Goal: Transaction & Acquisition: Purchase product/service

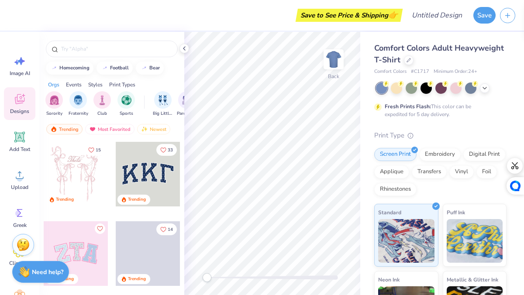
click at [96, 84] on div "Styles" at bounding box center [95, 85] width 14 height 8
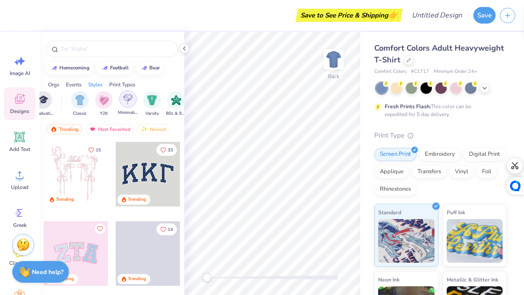
scroll to position [0, 458]
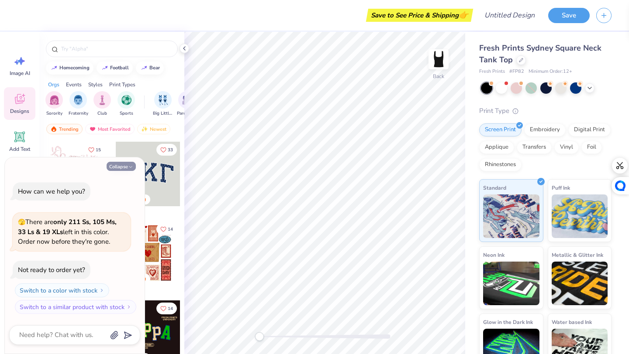
click at [126, 169] on button "Collapse" at bounding box center [121, 166] width 29 height 9
type textarea "x"
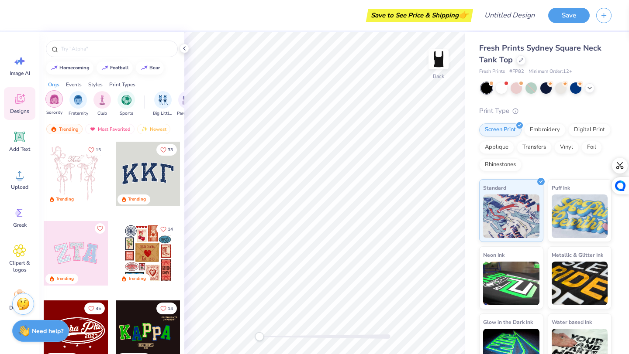
click at [59, 106] on div "Sorority" at bounding box center [53, 103] width 17 height 26
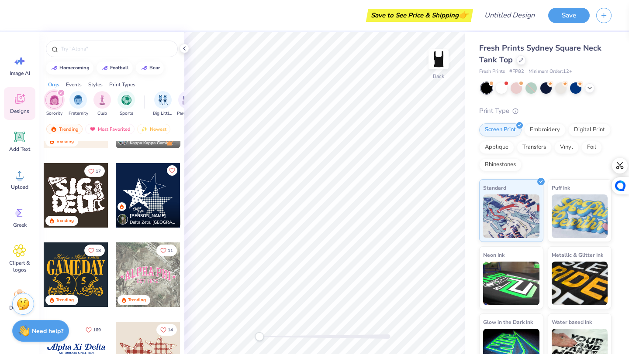
scroll to position [467, 0]
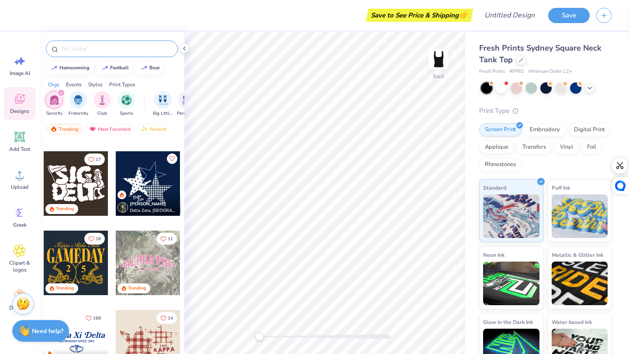
click at [114, 50] on input "text" at bounding box center [116, 49] width 112 height 9
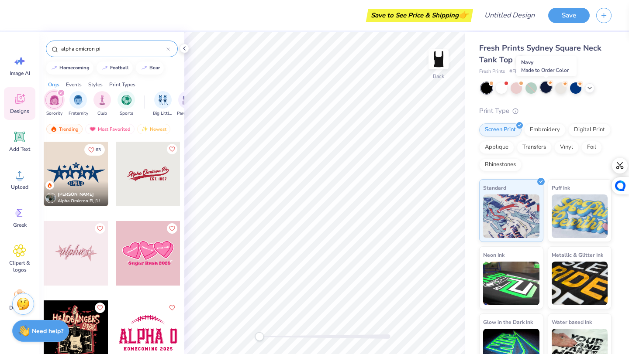
type input "alpha omicron pi"
click at [523, 90] on div at bounding box center [545, 87] width 11 height 11
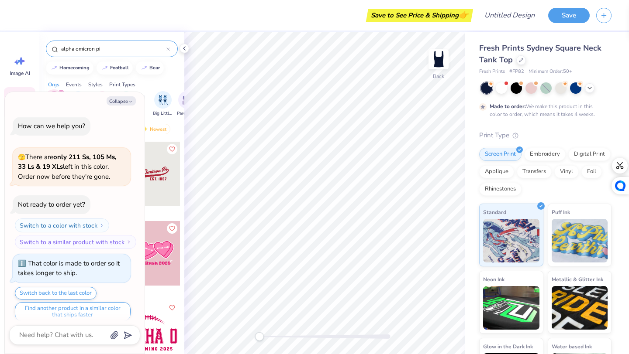
scroll to position [7, 0]
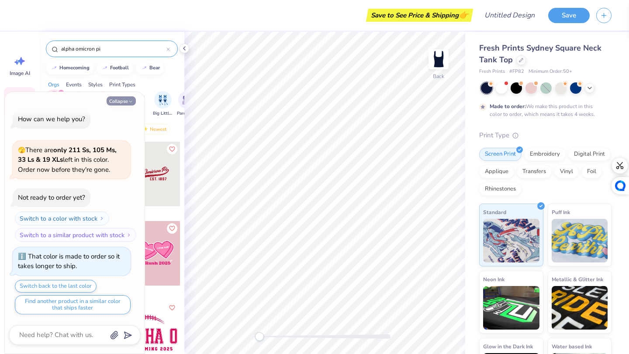
click at [118, 103] on button "Collapse" at bounding box center [121, 100] width 29 height 9
type textarea "x"
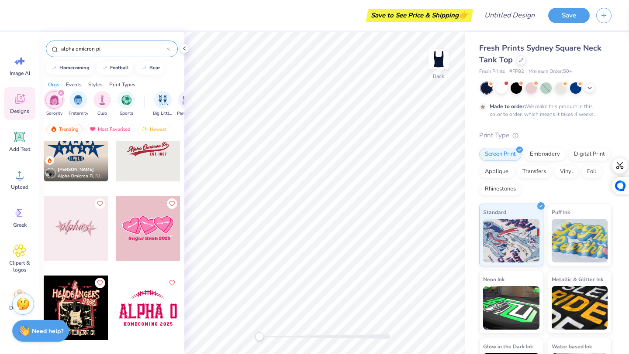
scroll to position [28, 0]
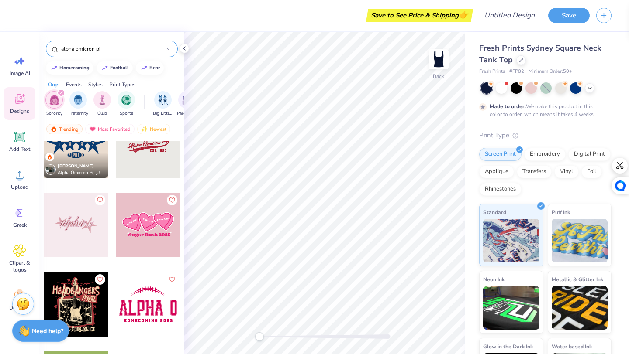
click at [91, 230] on div at bounding box center [76, 225] width 65 height 65
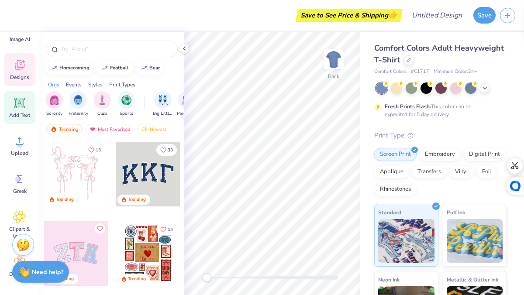
scroll to position [87, 0]
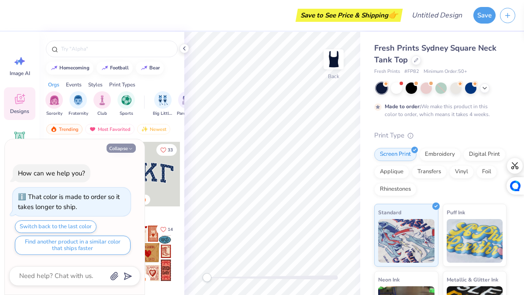
click at [127, 150] on button "Collapse" at bounding box center [121, 148] width 29 height 9
type textarea "x"
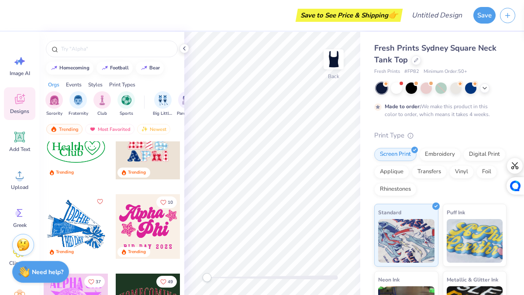
scroll to position [1617, 0]
click at [23, 148] on span "Add Text" at bounding box center [19, 149] width 21 height 7
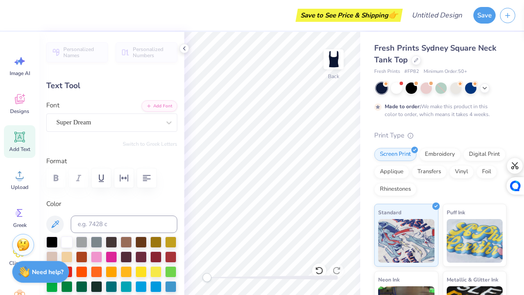
type textarea "A"
type textarea "ALPHA O"
click at [109, 127] on div "Super Dream" at bounding box center [108, 123] width 106 height 14
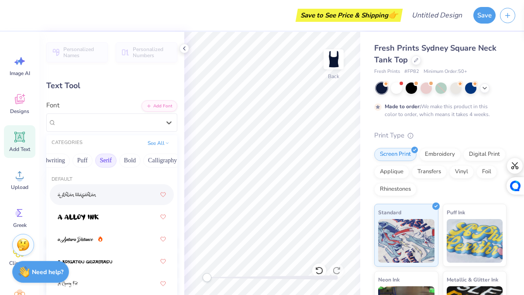
scroll to position [0, 55]
click at [127, 158] on button "Bold" at bounding box center [121, 161] width 21 height 14
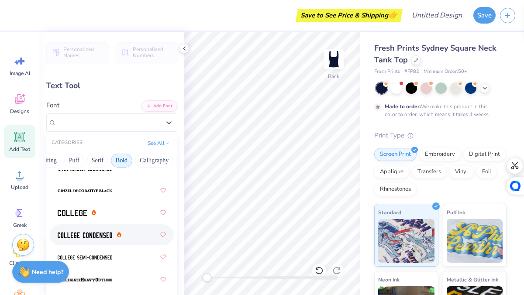
scroll to position [94, 0]
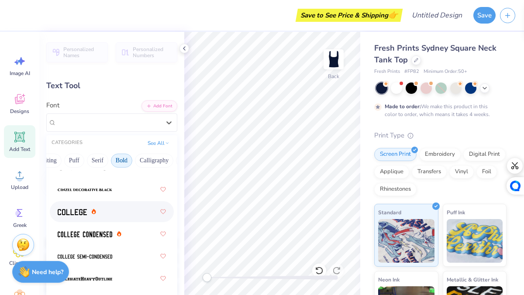
click at [130, 219] on div at bounding box center [112, 212] width 108 height 16
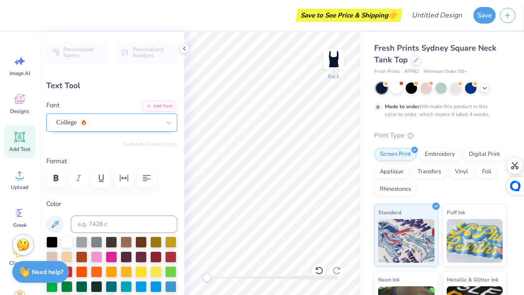
click at [138, 123] on div "College" at bounding box center [108, 123] width 106 height 14
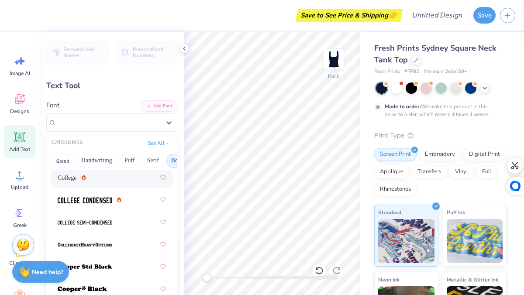
scroll to position [131, 0]
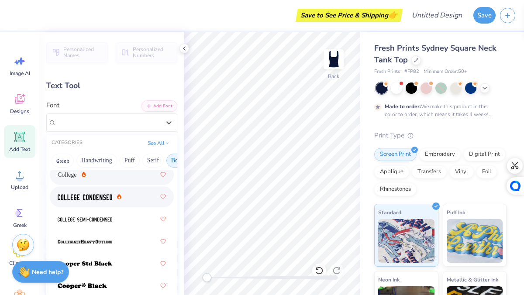
click at [135, 203] on div at bounding box center [112, 197] width 108 height 16
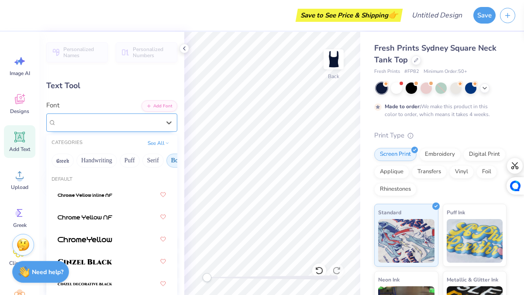
click at [147, 119] on div "College Condensed" at bounding box center [108, 123] width 106 height 14
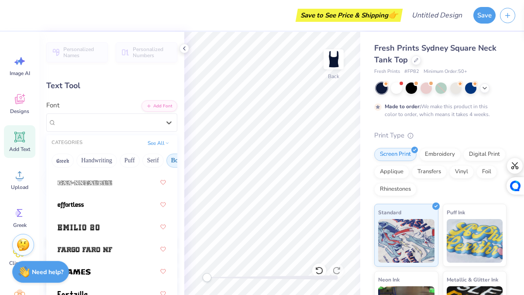
scroll to position [304, 0]
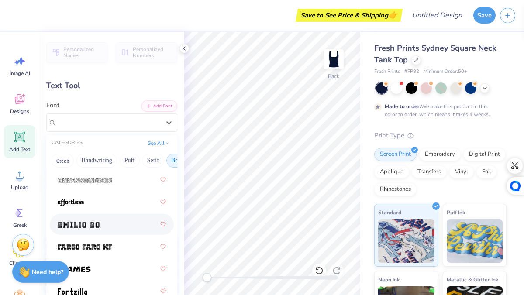
click at [121, 229] on div at bounding box center [112, 225] width 108 height 16
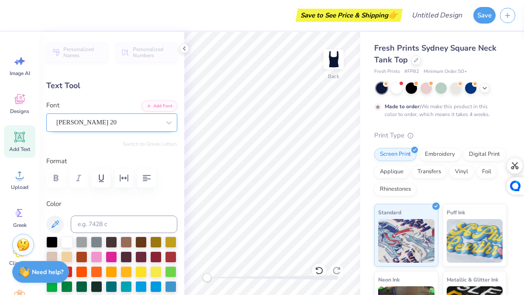
click at [112, 130] on div "Emilio 20" at bounding box center [111, 123] width 131 height 18
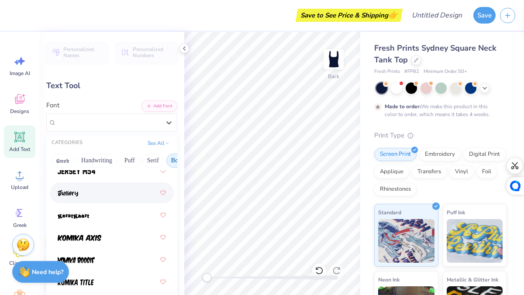
scroll to position [716, 0]
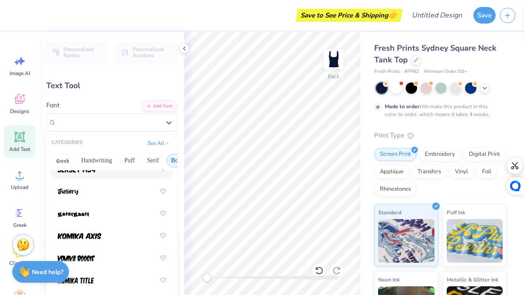
click at [114, 178] on div at bounding box center [112, 168] width 124 height 21
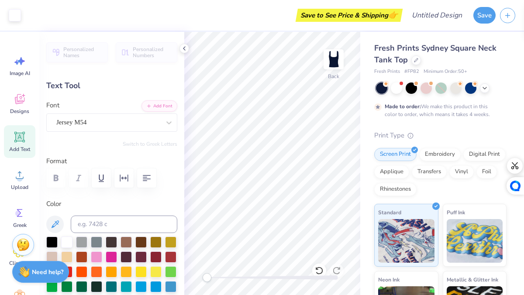
type input "5.12"
type input "1.20"
type input "1.42"
click at [167, 122] on icon at bounding box center [168, 122] width 5 height 3
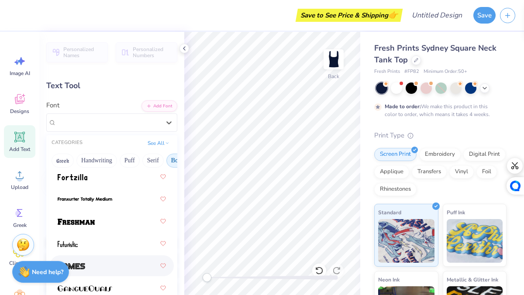
scroll to position [435, 0]
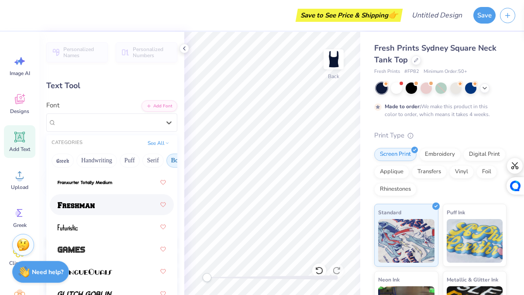
click at [127, 212] on div at bounding box center [112, 205] width 108 height 16
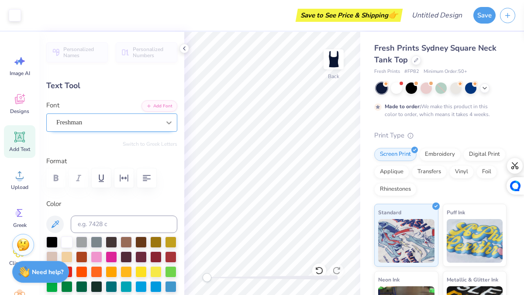
click at [162, 125] on div at bounding box center [169, 123] width 16 height 16
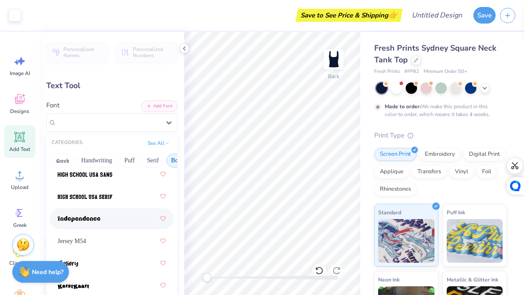
scroll to position [644, 0]
click at [138, 182] on div at bounding box center [112, 173] width 124 height 21
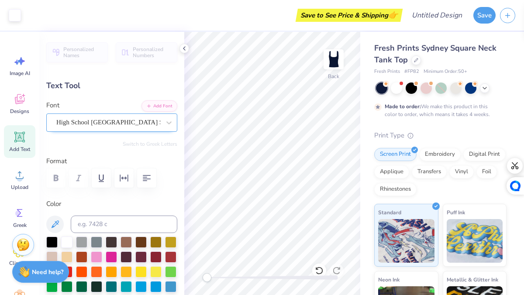
click at [149, 128] on div "High School USA Sans" at bounding box center [108, 123] width 106 height 14
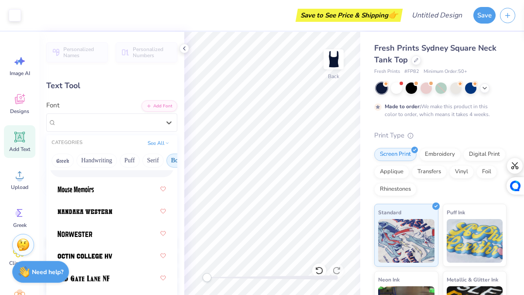
scroll to position [1094, 0]
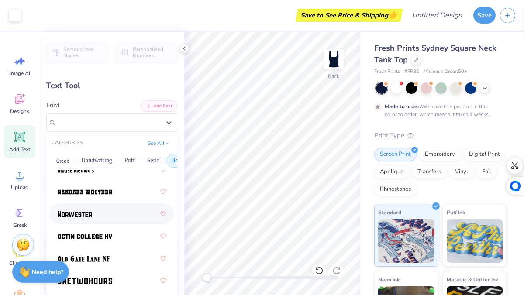
click at [139, 208] on div at bounding box center [112, 214] width 108 height 16
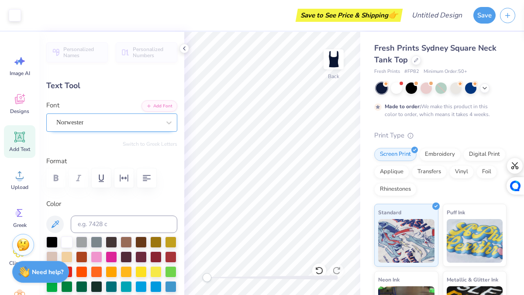
click at [141, 124] on div "Norwester" at bounding box center [108, 123] width 106 height 14
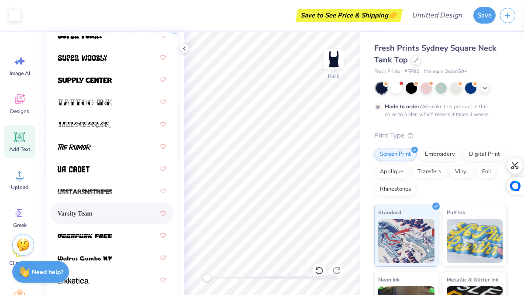
scroll to position [135, 0]
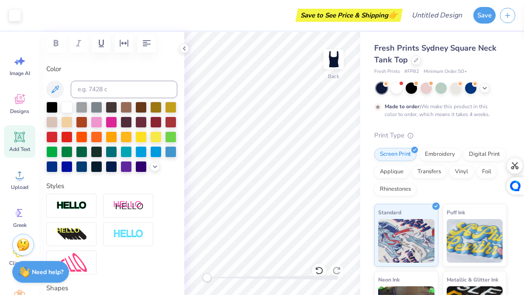
type input "4.83"
type input "1.17"
type input "1.83"
click at [142, 148] on div at bounding box center [140, 150] width 11 height 11
click at [161, 152] on div at bounding box center [155, 150] width 11 height 11
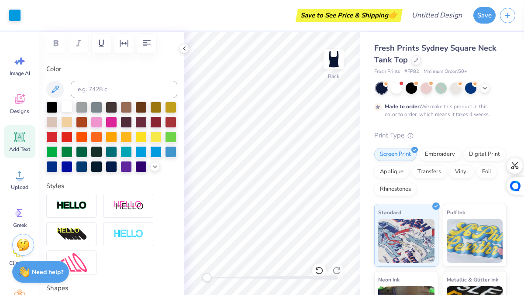
click at [66, 105] on div at bounding box center [66, 106] width 11 height 11
click at [28, 214] on div "Greek" at bounding box center [19, 217] width 31 height 33
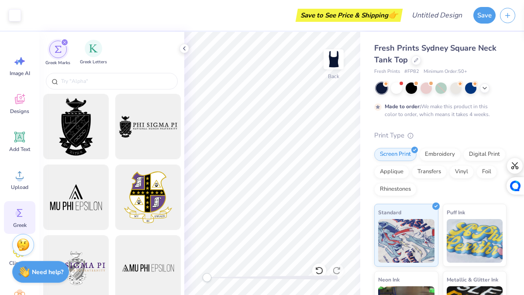
click at [92, 61] on span "Greek Letters" at bounding box center [93, 62] width 27 height 7
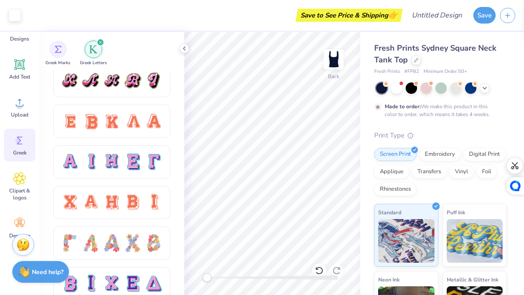
scroll to position [78, 0]
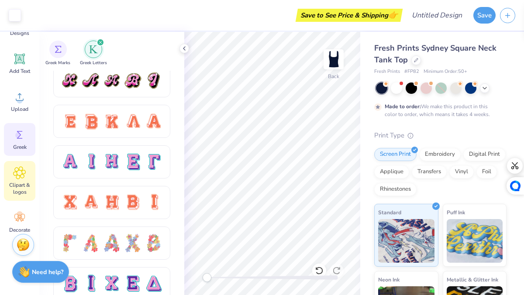
click at [27, 184] on span "Clipart & logos" at bounding box center [19, 189] width 29 height 14
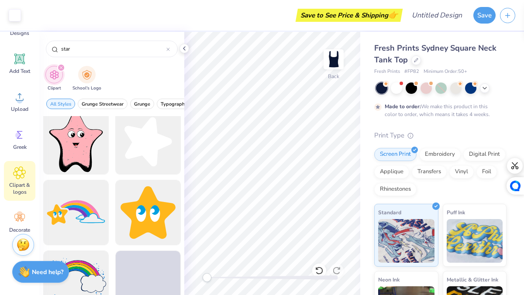
scroll to position [645, 0]
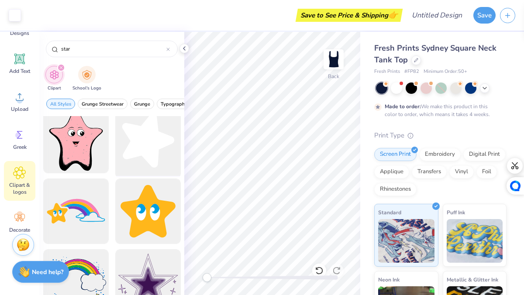
type input "star"
click at [157, 153] on div at bounding box center [148, 141] width 72 height 72
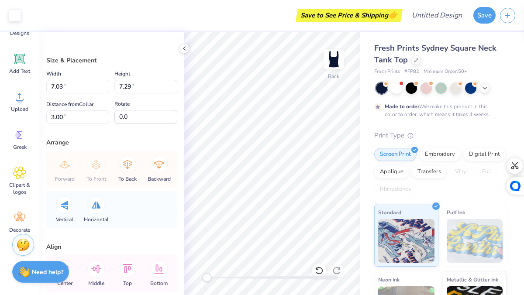
type input "2.51"
type input "2.61"
type input "1.99"
type input "2.06"
type input "1.51"
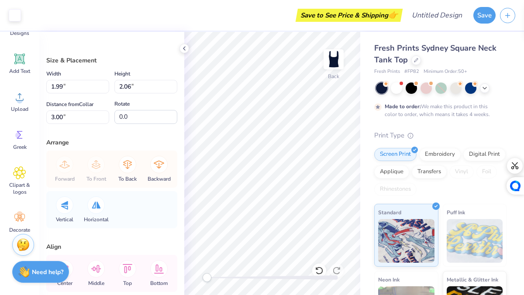
type input "1.57"
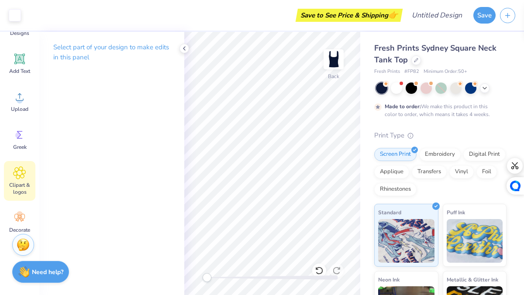
click at [24, 180] on div "Clipart & logos" at bounding box center [19, 181] width 31 height 40
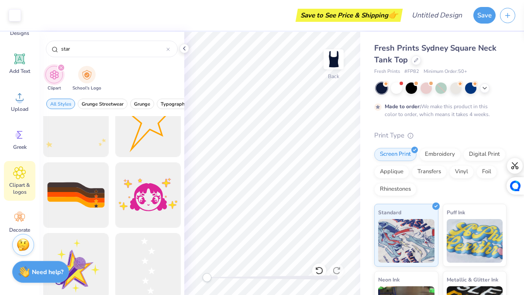
scroll to position [871, 0]
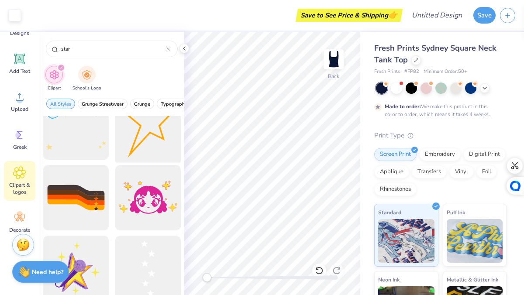
click at [150, 148] on div at bounding box center [148, 127] width 72 height 72
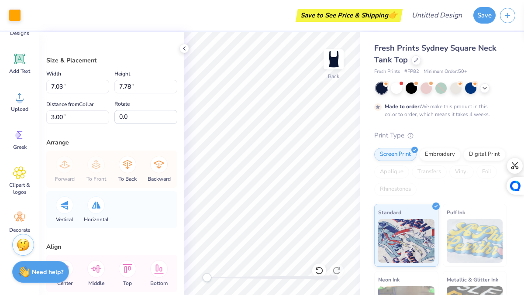
type input "2.33"
type input "2.57"
click at [14, 17] on div at bounding box center [15, 14] width 12 height 12
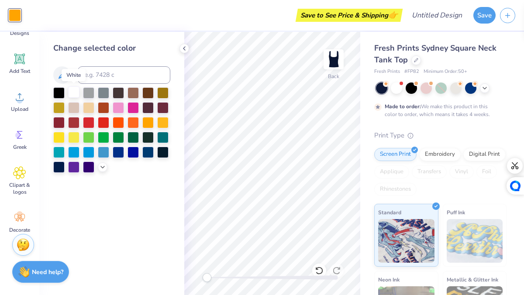
click at [72, 93] on div at bounding box center [73, 91] width 11 height 11
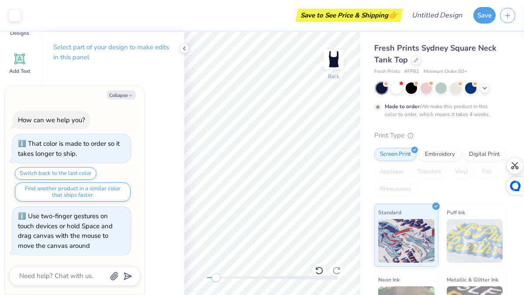
drag, startPoint x: 208, startPoint y: 277, endPoint x: 216, endPoint y: 279, distance: 7.7
click at [216, 279] on div "Accessibility label" at bounding box center [215, 277] width 9 height 9
click at [193, 276] on div "Back" at bounding box center [272, 163] width 176 height 263
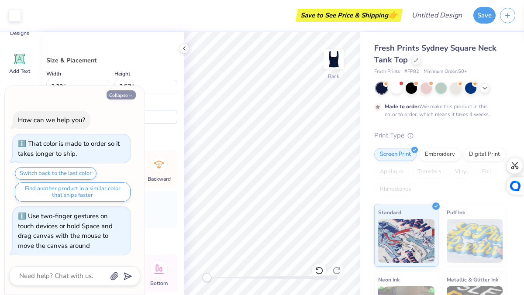
click at [119, 97] on button "Collapse" at bounding box center [121, 94] width 29 height 9
type textarea "x"
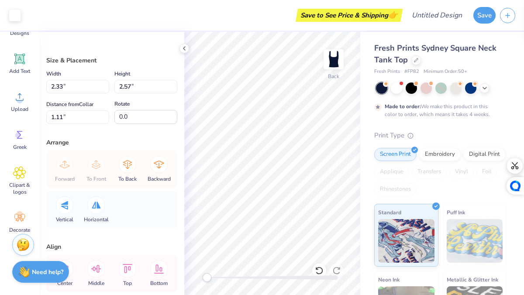
scroll to position [0, 0]
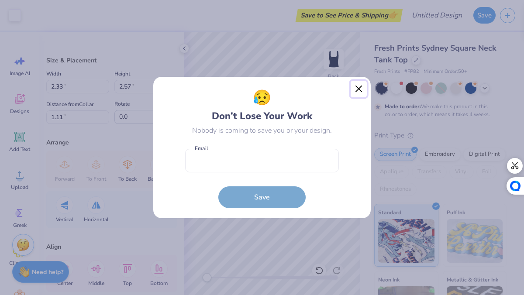
click at [358, 91] on button "Close" at bounding box center [359, 89] width 17 height 17
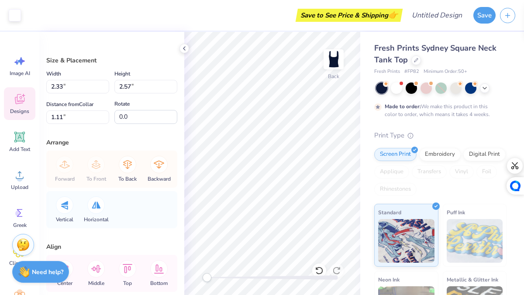
click at [16, 104] on icon at bounding box center [19, 99] width 13 height 13
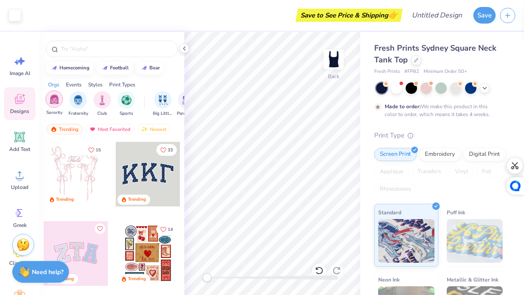
click at [55, 99] on img "filter for Sorority" at bounding box center [54, 99] width 10 height 10
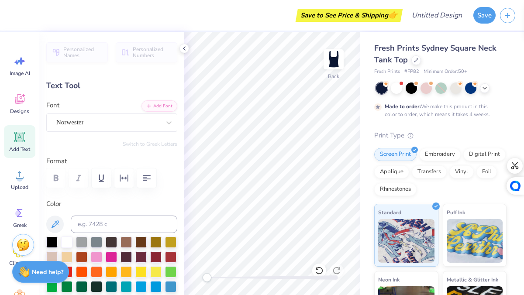
scroll to position [0, 0]
type textarea "ALPHA"
type input "3.75"
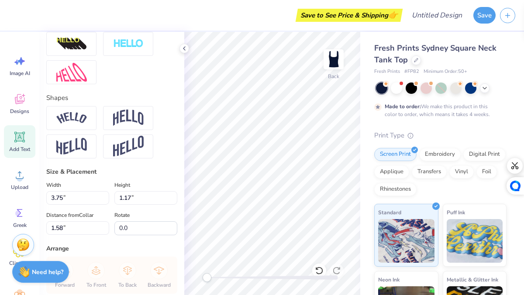
scroll to position [327, 0]
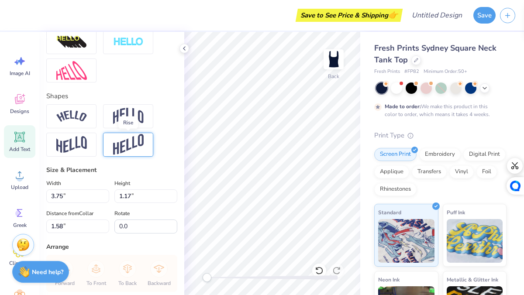
click at [131, 146] on img at bounding box center [128, 144] width 31 height 21
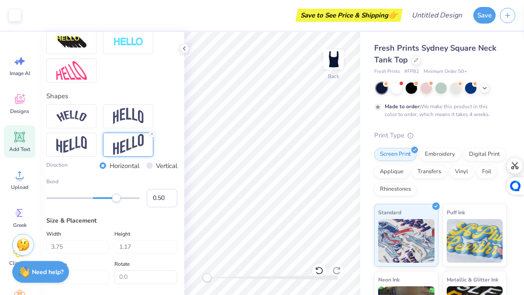
type input "2.32"
type input "0.68"
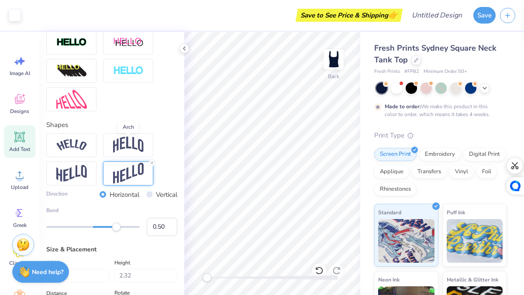
scroll to position [299, 0]
type input "0.17"
drag, startPoint x: 115, startPoint y: 229, endPoint x: 101, endPoint y: 234, distance: 15.1
click at [101, 234] on div "Bend 0.17" at bounding box center [111, 221] width 131 height 30
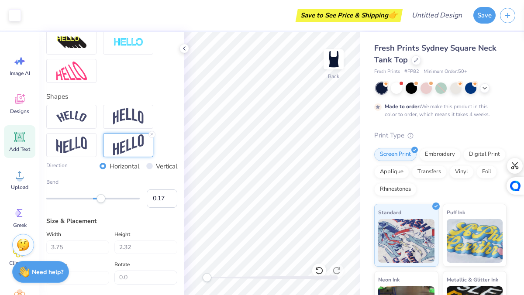
scroll to position [326, 0]
click at [154, 167] on div "Vertical" at bounding box center [161, 167] width 31 height 10
click at [149, 167] on input "Vertical" at bounding box center [149, 167] width 7 height 7
radio input "true"
click at [100, 168] on input "Horizontal" at bounding box center [103, 167] width 7 height 7
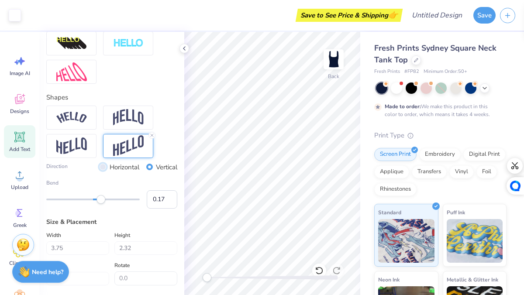
radio input "true"
type input "0.36"
drag, startPoint x: 103, startPoint y: 200, endPoint x: 110, endPoint y: 201, distance: 7.0
click at [110, 201] on div "Accessibility label" at bounding box center [110, 199] width 9 height 9
type input "0.51"
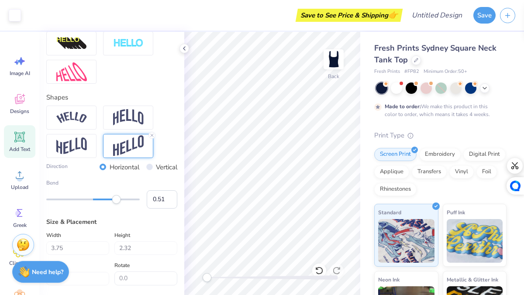
drag, startPoint x: 111, startPoint y: 201, endPoint x: 117, endPoint y: 201, distance: 5.7
click at [117, 201] on div "Accessibility label" at bounding box center [116, 199] width 9 height 9
type input "0.36"
drag, startPoint x: 117, startPoint y: 202, endPoint x: 110, endPoint y: 202, distance: 6.5
click at [110, 202] on div "Accessibility label" at bounding box center [110, 199] width 9 height 9
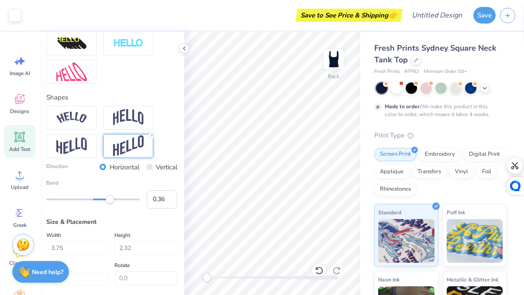
type input "2.00"
type input "0.84"
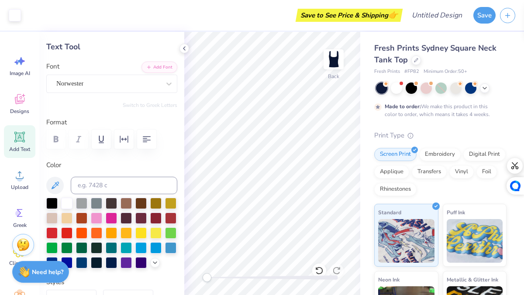
scroll to position [0, 0]
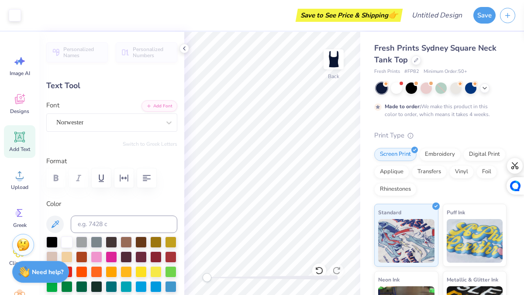
click at [27, 150] on span "Add Text" at bounding box center [19, 149] width 21 height 7
type input "3.79"
type input "1.10"
type input "5.95"
type textarea "0"
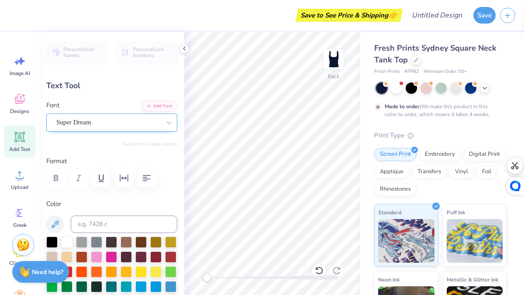
type textarea "o"
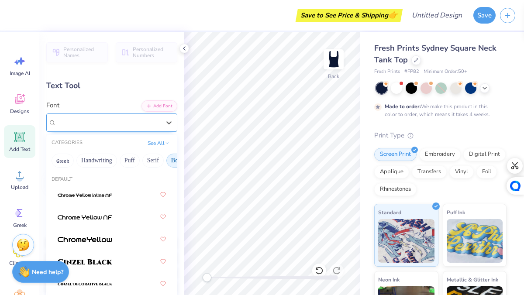
click at [126, 121] on div "Super Dream" at bounding box center [108, 123] width 106 height 14
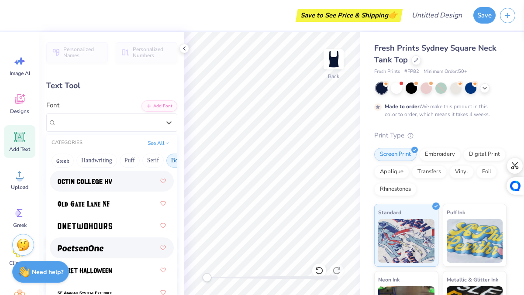
scroll to position [1150, 0]
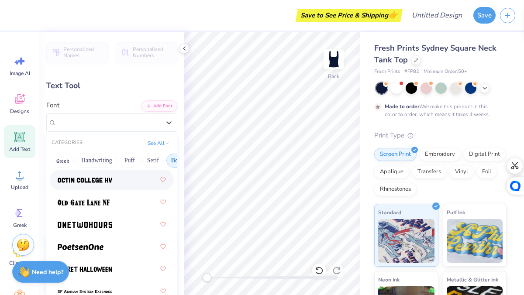
click at [103, 186] on div at bounding box center [112, 180] width 108 height 16
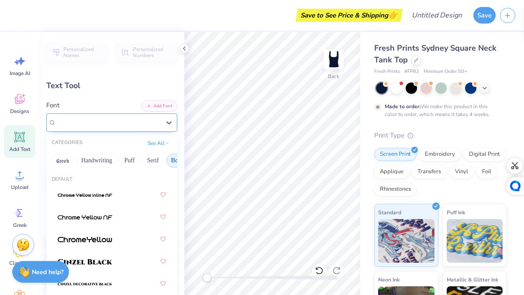
click at [141, 130] on div "Octin College Hv (Heavy)" at bounding box center [111, 123] width 131 height 18
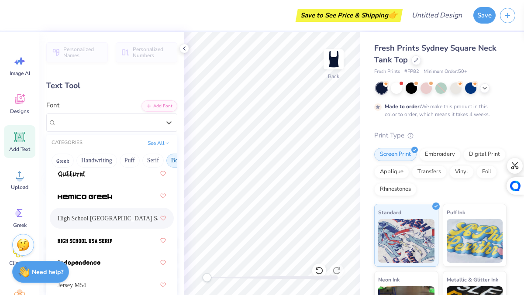
scroll to position [625, 0]
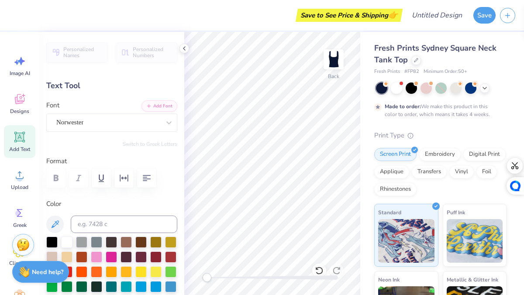
type input "3.75"
type input "2.00"
type input "0.73"
click at [162, 121] on div at bounding box center [169, 123] width 16 height 16
type input "0.77"
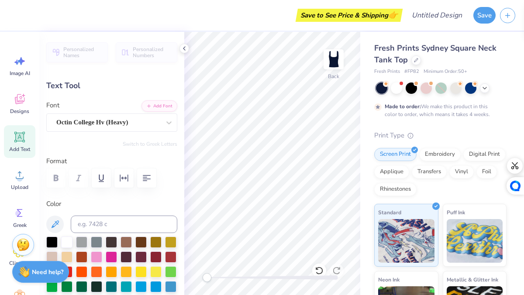
type input "1.10"
type input "5.95"
click at [131, 126] on div "Octin College Hv (Heavy)" at bounding box center [108, 123] width 106 height 14
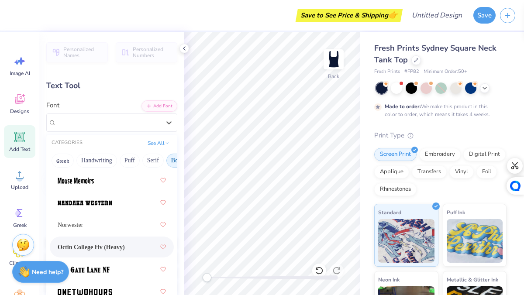
scroll to position [1084, 0]
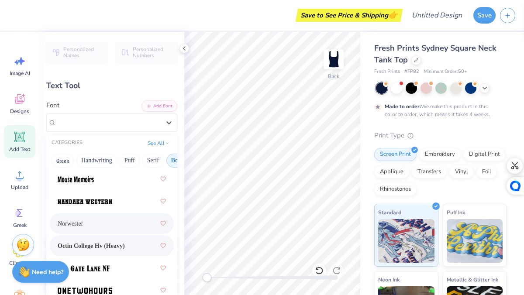
click at [116, 229] on div "Norwester" at bounding box center [112, 224] width 108 height 16
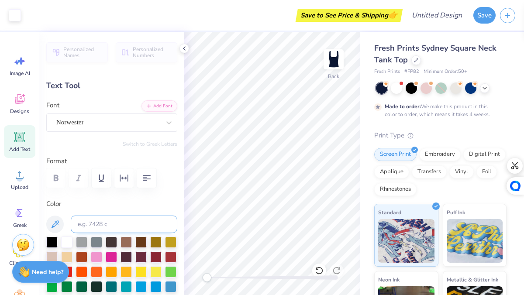
type input "0.63"
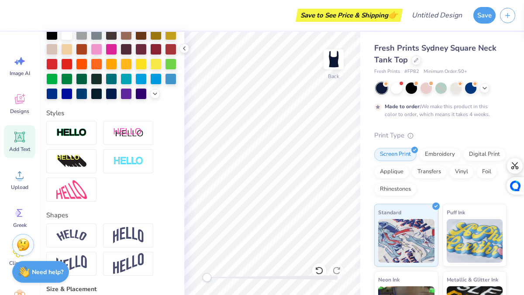
scroll to position [227, 0]
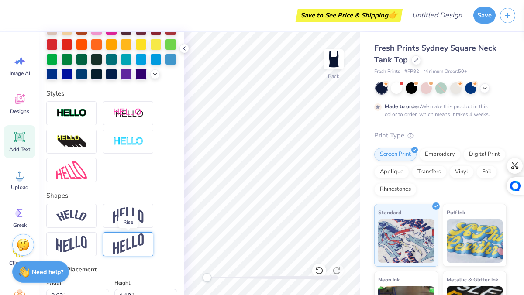
click at [135, 240] on img at bounding box center [128, 244] width 31 height 21
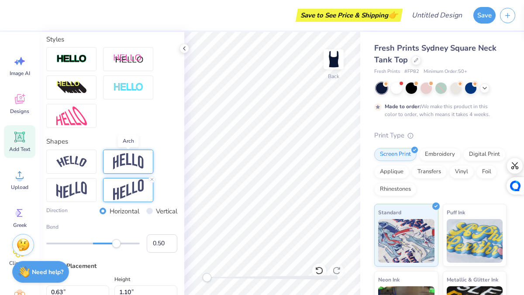
scroll to position [284, 0]
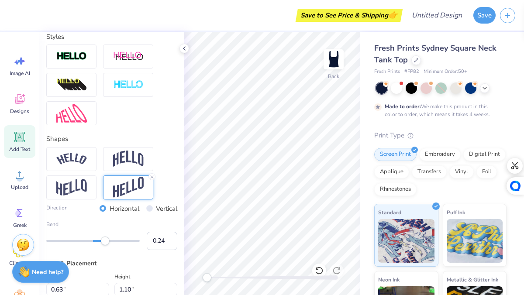
type input "0.23"
drag, startPoint x: 118, startPoint y: 241, endPoint x: 104, endPoint y: 243, distance: 14.1
click at [104, 243] on div "Accessibility label" at bounding box center [104, 241] width 9 height 9
type input "0.17"
click at [101, 243] on div "Accessibility label" at bounding box center [100, 241] width 9 height 9
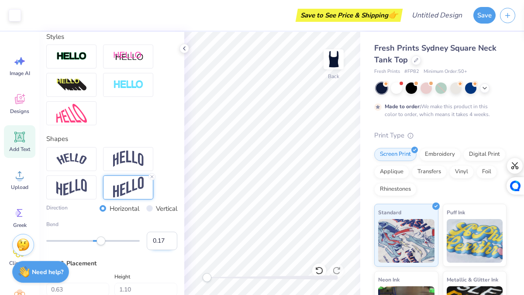
type input "1.37"
type input "1.50"
type input "0.16"
click at [100, 242] on div "Accessibility label" at bounding box center [100, 241] width 9 height 9
type input "0.10"
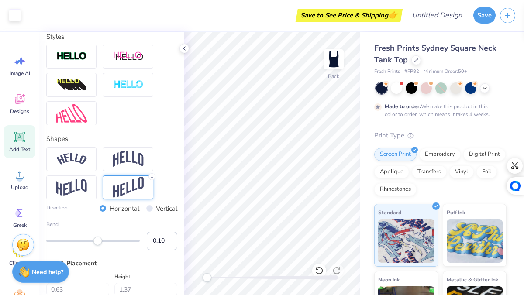
click at [98, 244] on div "Accessibility label" at bounding box center [97, 241] width 9 height 9
type input "1.24"
type input "2.38"
type input "0.07"
click at [96, 241] on div "Accessibility label" at bounding box center [96, 241] width 9 height 9
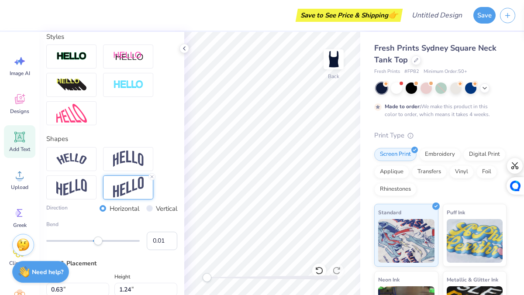
type input "-0.02"
drag, startPoint x: 98, startPoint y: 242, endPoint x: 92, endPoint y: 242, distance: 6.1
click at [92, 242] on div "Accessibility label" at bounding box center [92, 241] width 9 height 9
type input "1.12"
type input "0.56"
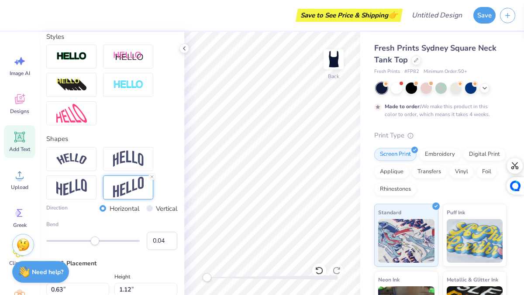
type input "0.05"
click at [95, 241] on div "Accessibility label" at bounding box center [94, 241] width 9 height 9
type input "0.02"
click at [94, 242] on div "Accessibility label" at bounding box center [93, 241] width 9 height 9
type input "0.55"
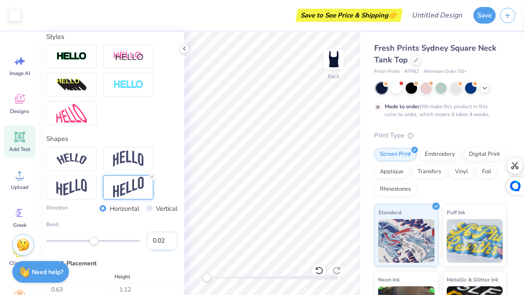
type input "3.75"
type input "2.00"
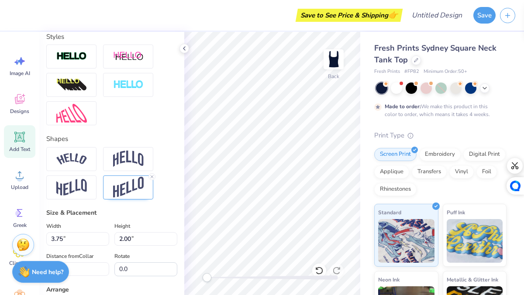
scroll to position [0, 0]
type input "0.74"
type textarea "ALPHA o"
type input "4.83"
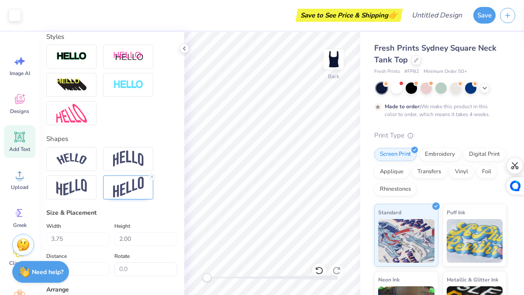
type input "1.86"
click at [120, 169] on div at bounding box center [128, 159] width 50 height 24
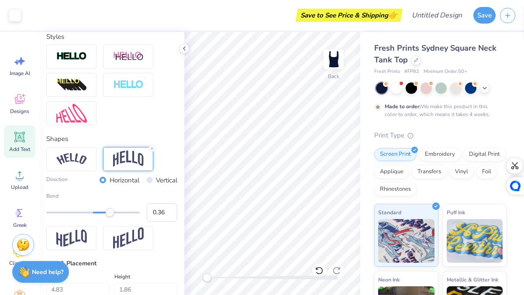
type input "0.86"
type input "0.27"
drag, startPoint x: 111, startPoint y: 217, endPoint x: 106, endPoint y: 217, distance: 5.7
click at [106, 217] on div at bounding box center [92, 212] width 93 height 9
type input "1.68"
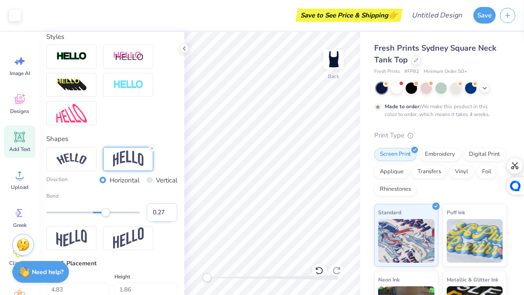
type input "0.96"
type input "0.15"
click at [100, 213] on div "Accessibility label" at bounding box center [100, 212] width 9 height 9
type input "0.15"
click at [100, 213] on div "Accessibility label" at bounding box center [100, 212] width 9 height 9
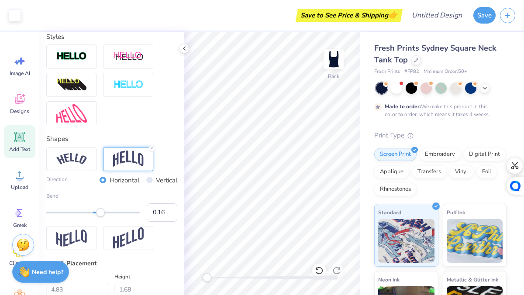
type input "0.17"
click at [101, 213] on div "Accessibility label" at bounding box center [100, 212] width 9 height 9
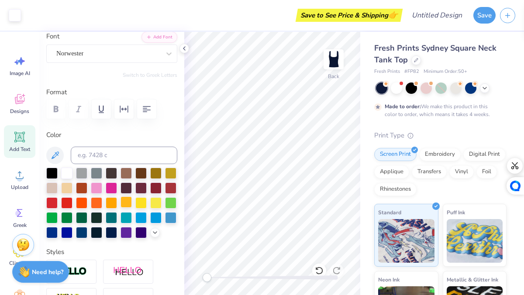
scroll to position [54, 0]
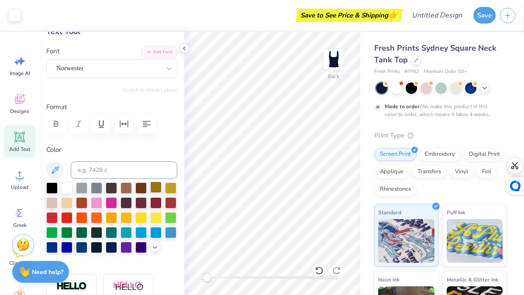
type input "1.47"
type input "1.07"
click at [26, 146] on span "Add Text" at bounding box center [19, 149] width 21 height 7
type input "3.79"
type input "1.10"
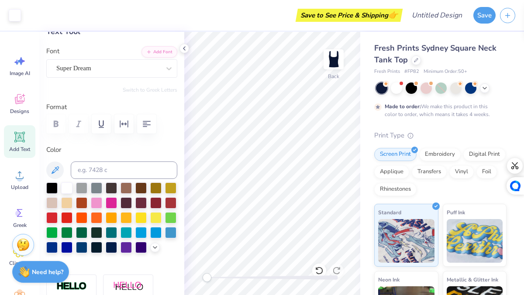
type input "5.95"
type textarea "i"
type input "4.83"
type input "1.47"
click at [97, 206] on div at bounding box center [96, 201] width 11 height 11
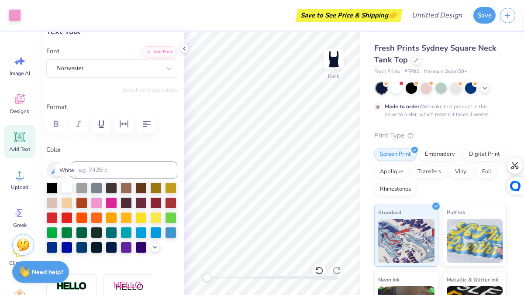
click at [70, 187] on div at bounding box center [66, 187] width 11 height 11
click at [155, 247] on polyline at bounding box center [154, 247] width 3 height 2
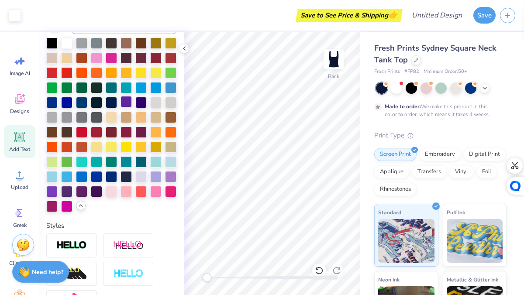
scroll to position [209, 0]
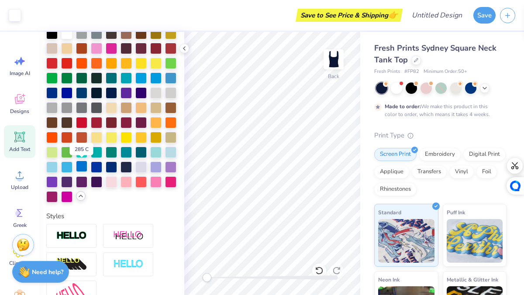
click at [82, 166] on div at bounding box center [81, 166] width 11 height 11
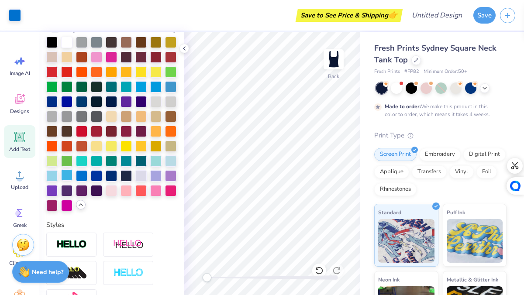
click at [72, 175] on div at bounding box center [66, 174] width 11 height 11
click at [173, 158] on div at bounding box center [170, 160] width 11 height 11
click at [49, 176] on div at bounding box center [51, 174] width 11 height 11
click at [171, 162] on div at bounding box center [170, 160] width 11 height 11
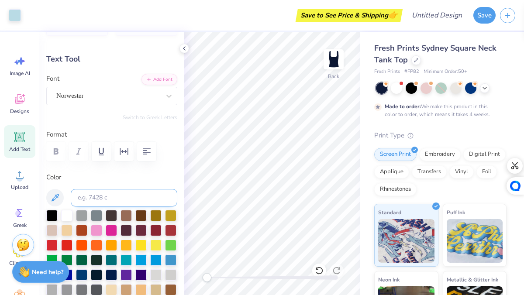
scroll to position [25, 0]
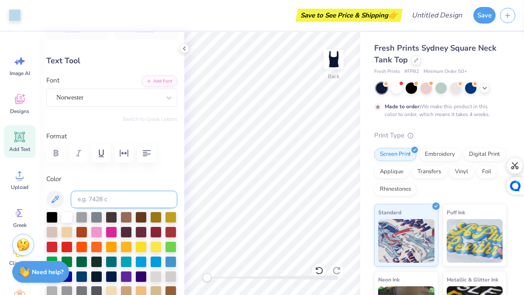
type input "1.12"
click at [24, 116] on div "Designs" at bounding box center [19, 103] width 31 height 33
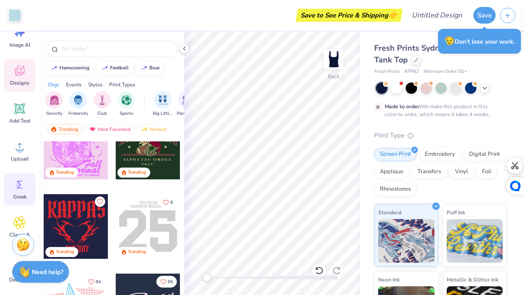
scroll to position [32, 0]
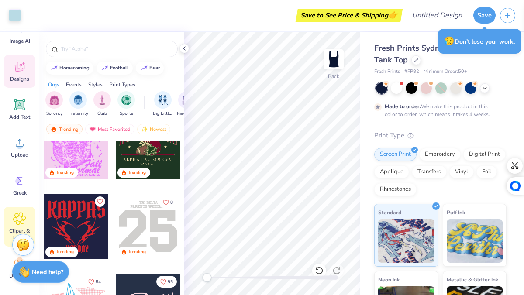
click at [24, 218] on icon at bounding box center [19, 218] width 13 height 13
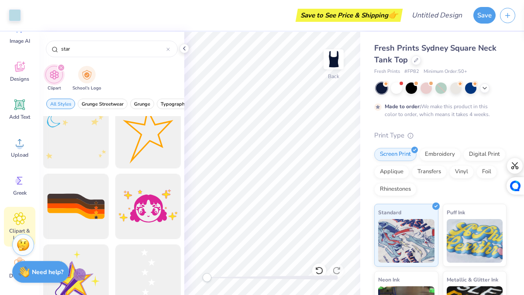
scroll to position [864, 0]
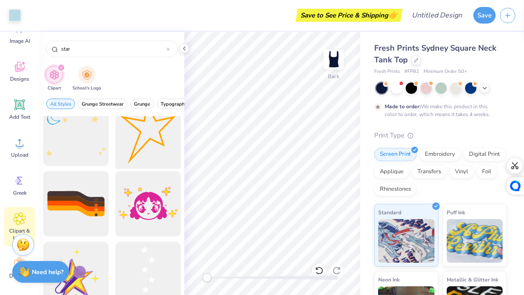
click at [148, 149] on div at bounding box center [148, 133] width 72 height 72
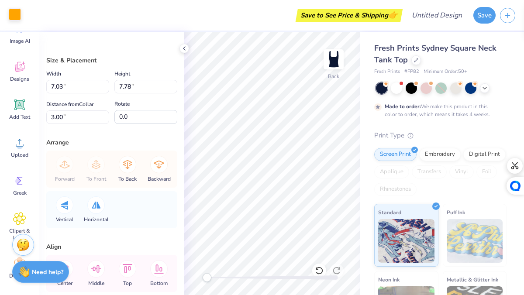
click at [14, 20] on div at bounding box center [15, 14] width 12 height 12
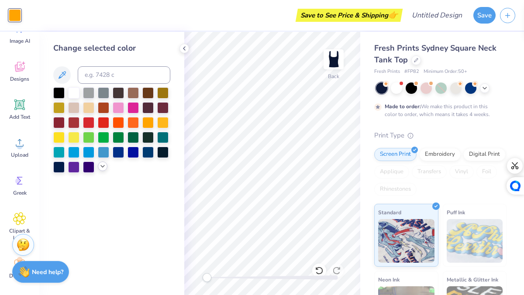
click at [103, 164] on icon at bounding box center [102, 166] width 7 height 7
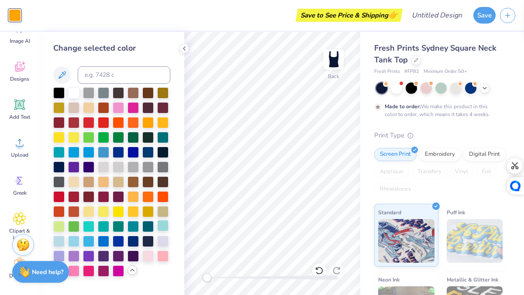
click at [165, 225] on div at bounding box center [162, 225] width 11 height 11
click at [60, 241] on div at bounding box center [58, 240] width 11 height 11
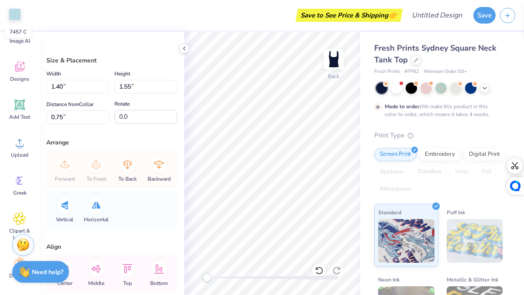
click at [17, 14] on div at bounding box center [15, 14] width 12 height 12
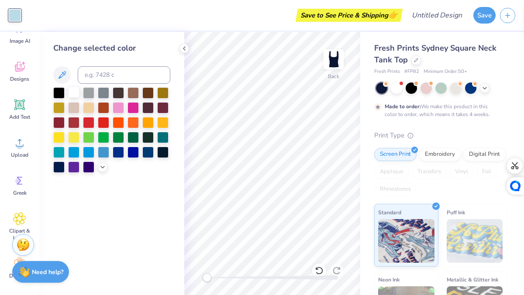
click at [74, 96] on div at bounding box center [73, 91] width 11 height 11
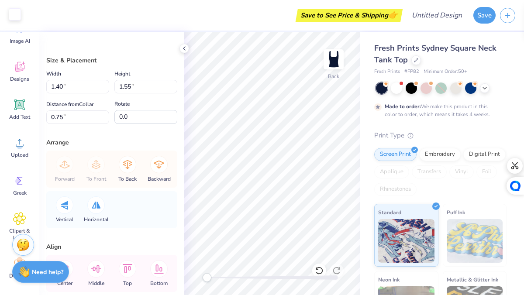
click at [15, 14] on div at bounding box center [15, 14] width 12 height 12
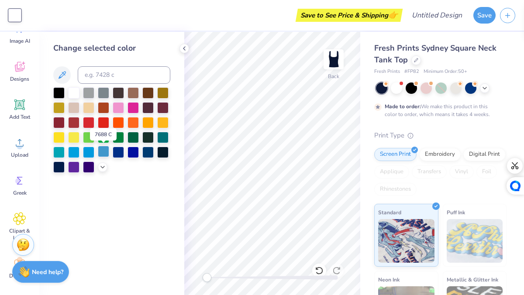
click at [100, 156] on div at bounding box center [103, 151] width 11 height 11
click at [90, 149] on div at bounding box center [88, 151] width 11 height 11
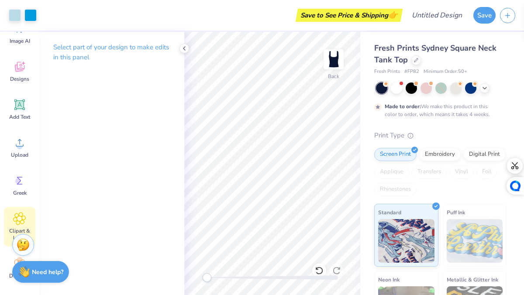
click at [21, 230] on span "Clipart & logos" at bounding box center [19, 234] width 29 height 14
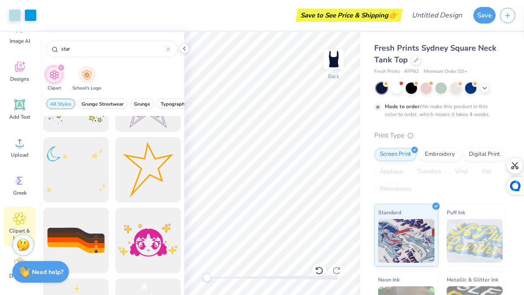
scroll to position [829, 0]
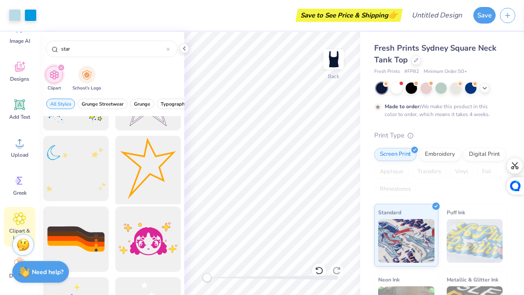
click at [153, 172] on div at bounding box center [148, 169] width 72 height 72
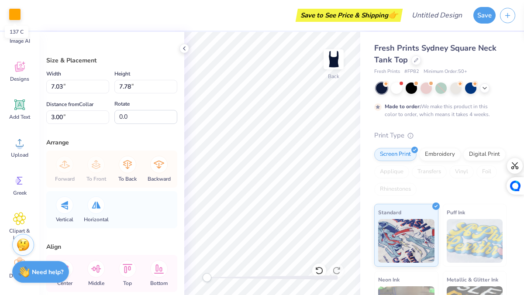
click at [11, 17] on div at bounding box center [15, 14] width 12 height 12
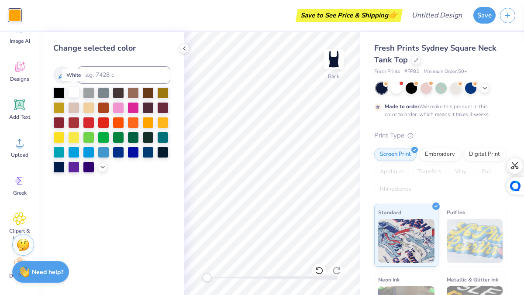
click at [72, 92] on div at bounding box center [73, 91] width 11 height 11
click at [320, 270] on icon at bounding box center [319, 270] width 9 height 9
drag, startPoint x: 320, startPoint y: 270, endPoint x: 315, endPoint y: 269, distance: 5.3
click at [315, 269] on icon at bounding box center [319, 270] width 9 height 9
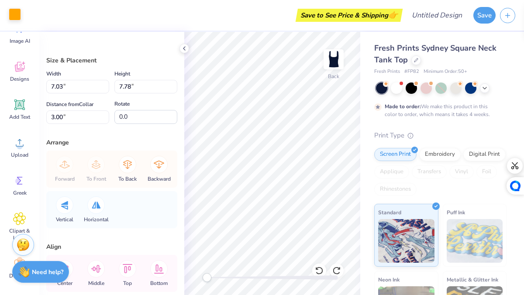
click at [14, 19] on div at bounding box center [15, 14] width 12 height 12
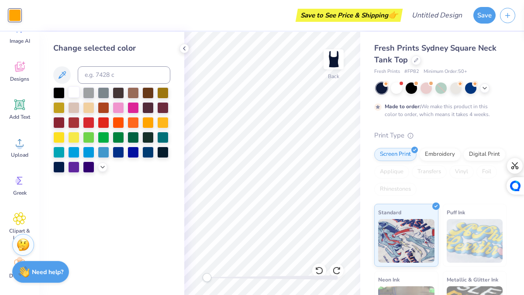
click at [77, 99] on div at bounding box center [111, 130] width 117 height 86
click at [74, 93] on div at bounding box center [73, 91] width 11 height 11
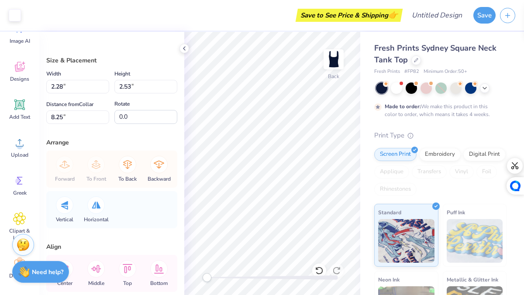
type input "2.28"
type input "2.53"
type input "8.25"
type input "1.74"
type input "1.92"
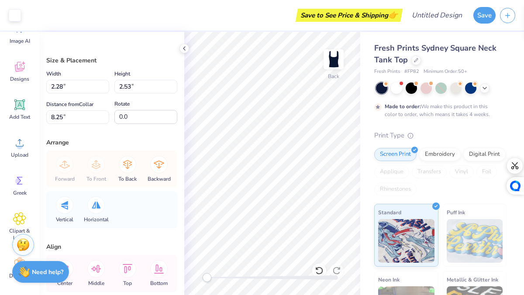
type input "8.86"
type input "1.41"
type input "1.56"
type input "2.23"
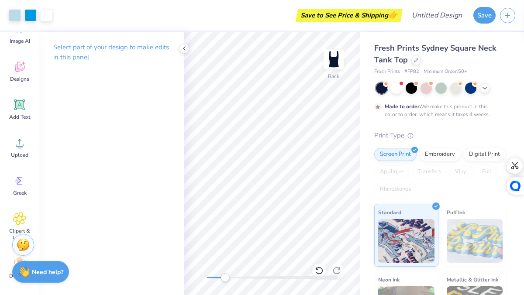
click at [225, 259] on div "Back" at bounding box center [272, 163] width 176 height 263
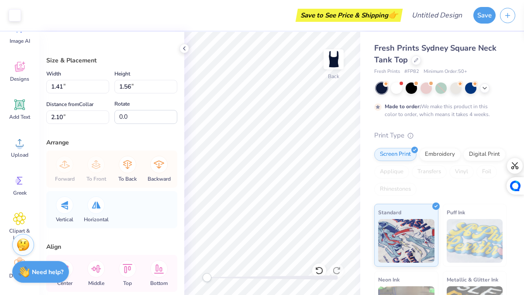
click at [200, 282] on div "Back" at bounding box center [272, 163] width 176 height 263
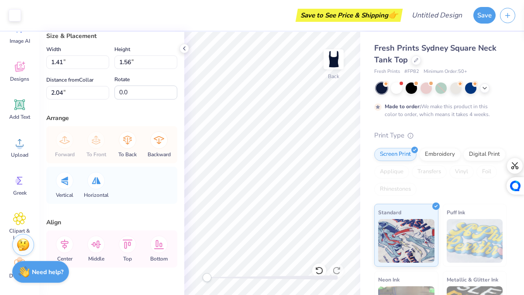
scroll to position [45, 0]
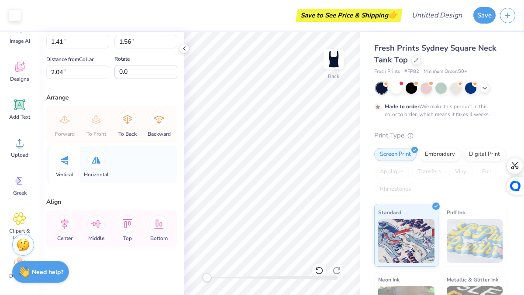
click at [70, 164] on div at bounding box center [64, 159] width 17 height 17
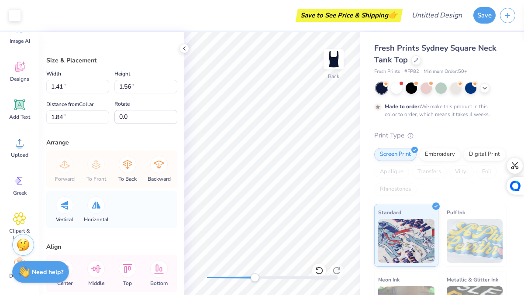
drag, startPoint x: 206, startPoint y: 280, endPoint x: 255, endPoint y: 280, distance: 48.9
click at [255, 280] on div "Accessibility label" at bounding box center [254, 277] width 9 height 9
drag, startPoint x: 255, startPoint y: 280, endPoint x: 238, endPoint y: 279, distance: 16.6
click at [238, 279] on div "Accessibility label" at bounding box center [238, 277] width 9 height 9
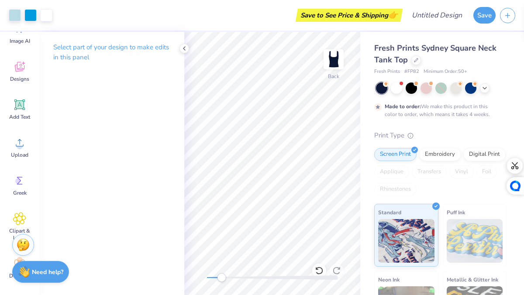
drag, startPoint x: 239, startPoint y: 278, endPoint x: 221, endPoint y: 274, distance: 18.7
click at [221, 275] on div "Accessibility label" at bounding box center [221, 277] width 9 height 9
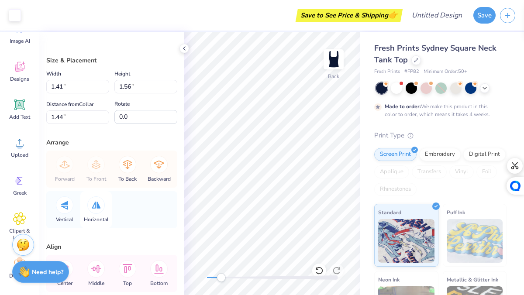
click at [99, 210] on div at bounding box center [95, 204] width 17 height 17
drag, startPoint x: 220, startPoint y: 280, endPoint x: 208, endPoint y: 281, distance: 11.8
click at [209, 281] on div "Accessibility label" at bounding box center [209, 277] width 9 height 9
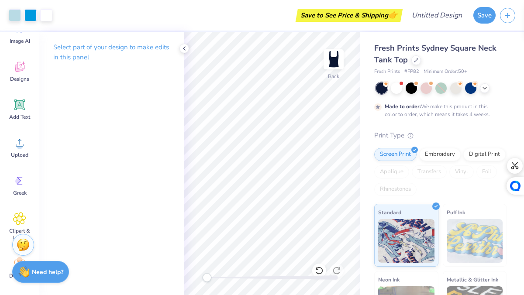
click at [196, 281] on div "Back" at bounding box center [272, 163] width 176 height 263
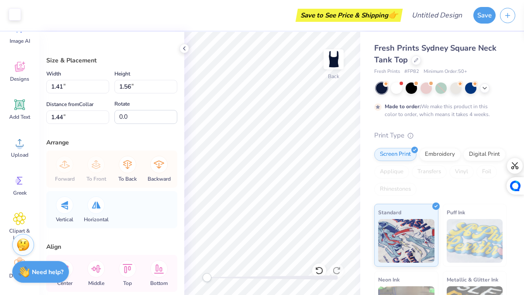
click at [15, 22] on div "Art colors" at bounding box center [10, 15] width 21 height 31
click at [14, 18] on div at bounding box center [15, 14] width 12 height 12
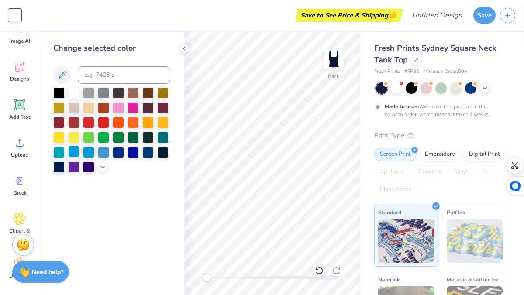
click at [75, 155] on div at bounding box center [73, 151] width 11 height 11
click at [73, 94] on div at bounding box center [73, 91] width 11 height 11
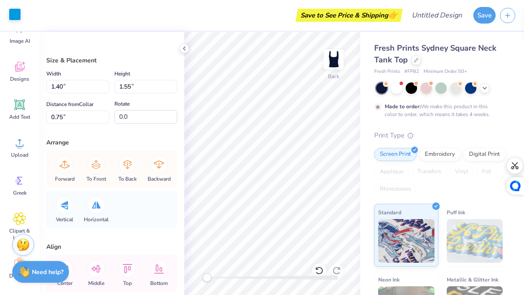
click at [18, 17] on div at bounding box center [15, 14] width 12 height 12
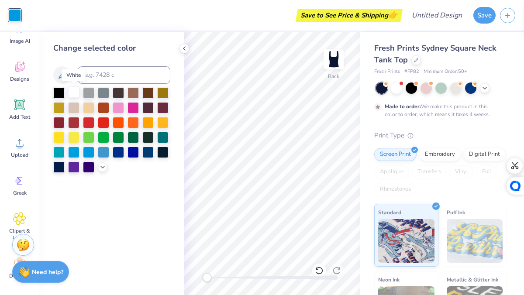
click at [72, 94] on div at bounding box center [73, 91] width 11 height 11
click at [91, 153] on div at bounding box center [88, 151] width 11 height 11
click at [101, 165] on icon at bounding box center [102, 166] width 7 height 7
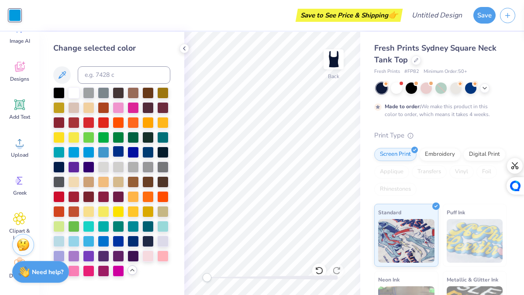
click at [121, 153] on div at bounding box center [118, 151] width 11 height 11
click at [130, 151] on div at bounding box center [132, 151] width 11 height 11
click at [59, 167] on div at bounding box center [58, 166] width 11 height 11
click at [87, 242] on div at bounding box center [88, 240] width 11 height 11
click at [105, 239] on div at bounding box center [103, 240] width 11 height 11
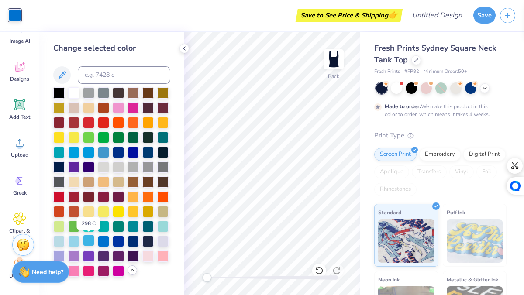
click at [89, 243] on div at bounding box center [88, 240] width 11 height 11
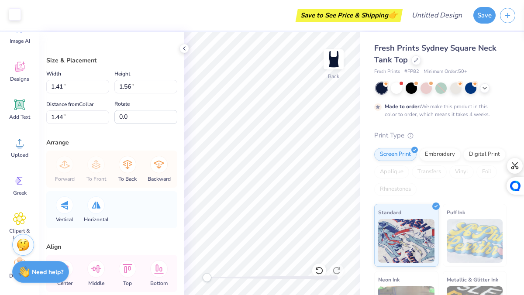
click at [18, 17] on div at bounding box center [15, 14] width 12 height 12
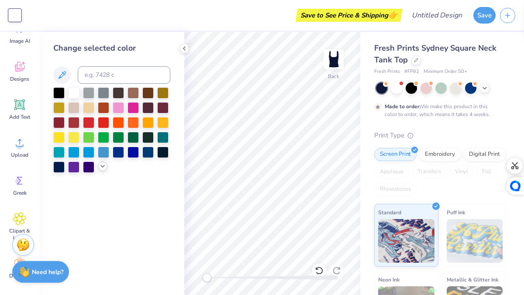
click at [103, 167] on polyline at bounding box center [102, 166] width 3 height 2
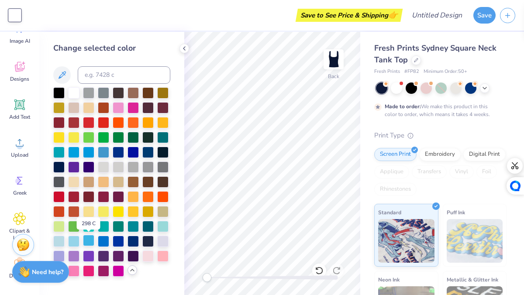
click at [91, 241] on div at bounding box center [88, 240] width 11 height 11
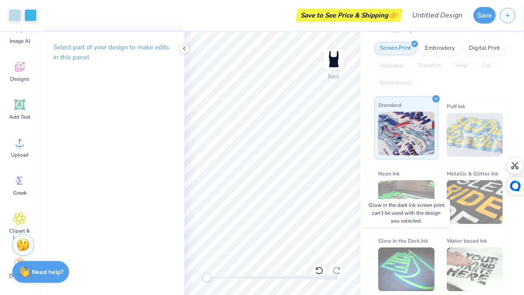
scroll to position [0, 0]
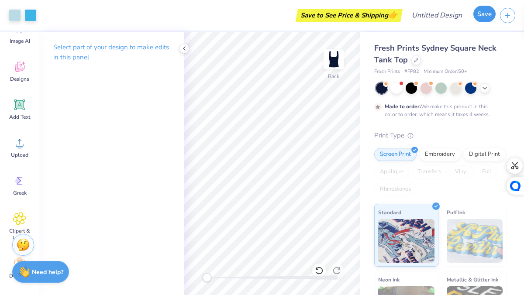
click at [485, 17] on button "Save" at bounding box center [484, 14] width 22 height 17
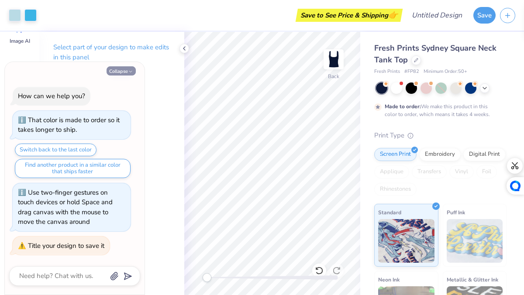
click at [120, 70] on button "Collapse" at bounding box center [121, 70] width 29 height 9
type textarea "x"
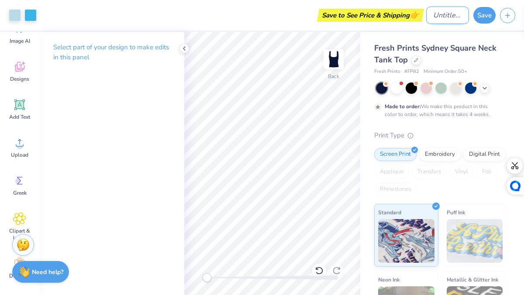
click at [452, 17] on input "Design Title" at bounding box center [447, 15] width 43 height 17
type input "alpha o"
click at [492, 14] on button "Save" at bounding box center [484, 14] width 22 height 17
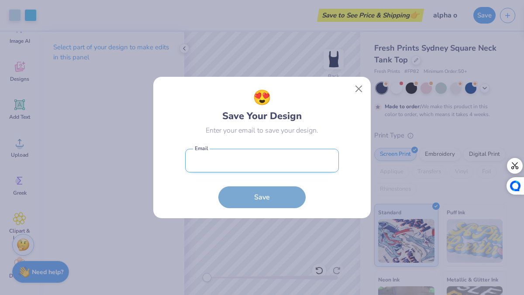
click at [306, 162] on input "email" at bounding box center [262, 161] width 154 height 24
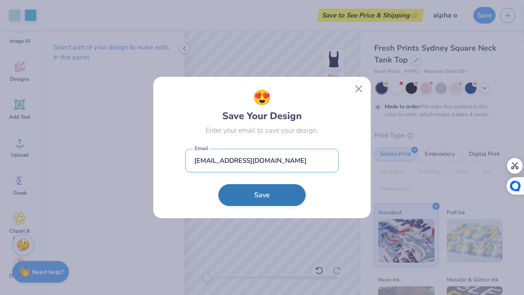
type input "jaclynvodovoz06@gmail.com"
click at [261, 197] on button "Save" at bounding box center [261, 195] width 87 height 22
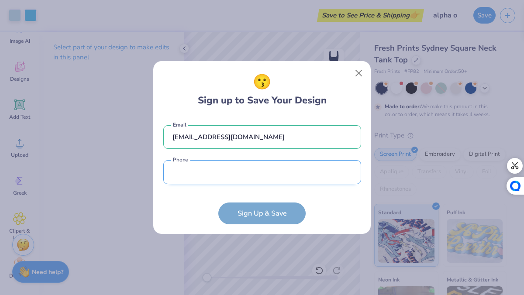
click at [297, 169] on input "tel" at bounding box center [262, 172] width 198 height 24
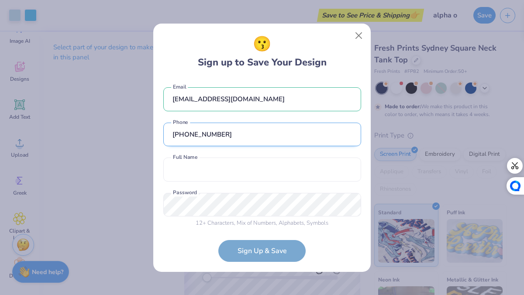
scroll to position [6, 0]
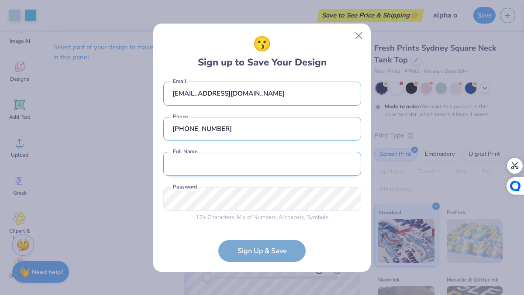
type input "(847) 770-5334"
click at [271, 168] on input "text" at bounding box center [262, 164] width 198 height 24
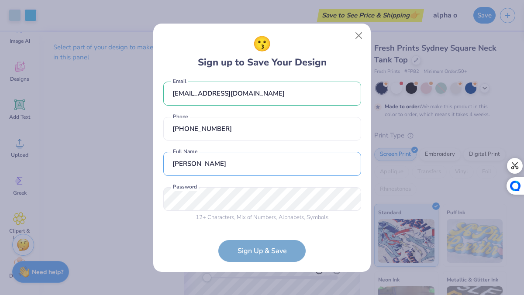
type input "jackie vodovoz"
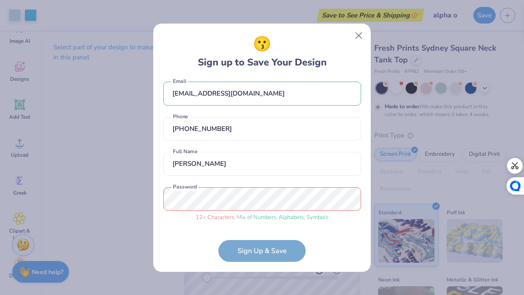
click at [248, 248] on form "jaclynvodovoz06@gmail.com Email (847) 770-5334 Phone jackie vodovoz Full Name 1…" at bounding box center [262, 170] width 198 height 183
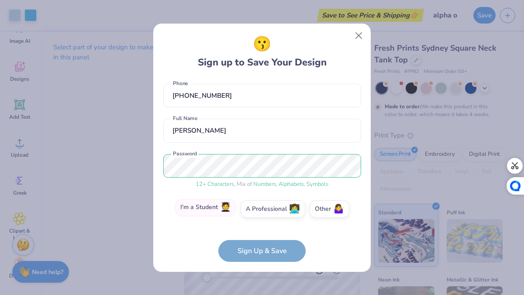
click at [223, 209] on span "🧑‍🎓" at bounding box center [225, 208] width 11 height 10
click at [259, 247] on input "I'm a Student 🧑‍🎓" at bounding box center [262, 250] width 6 height 6
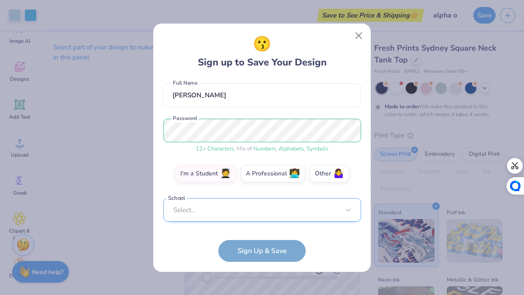
click at [246, 220] on div "jaclynvodovoz06@gmail.com Email (847) 770-5334 Phone jackie vodovoz Full Name 1…" at bounding box center [262, 153] width 198 height 148
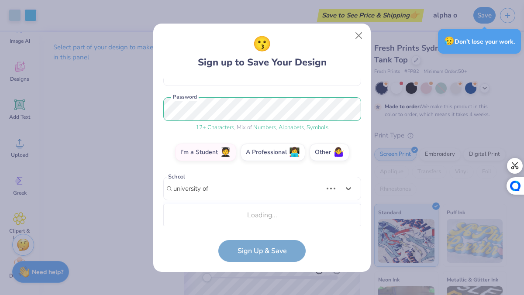
scroll to position [96, 0]
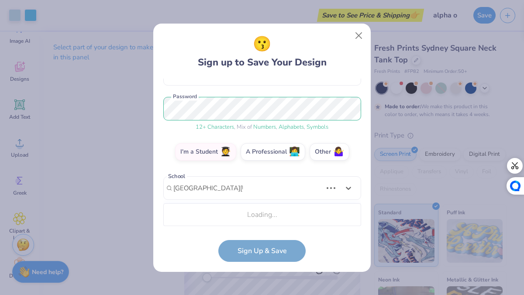
type input "university of mississippi"
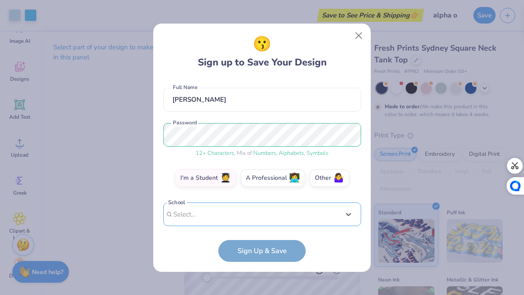
click at [237, 220] on div "jaclynvodovoz06@gmail.com Email (847) 770-5334 Phone jackie vodovoz Full Name 1…" at bounding box center [262, 153] width 198 height 148
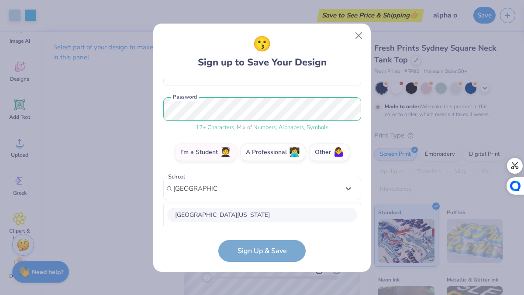
scroll to position [205, 0]
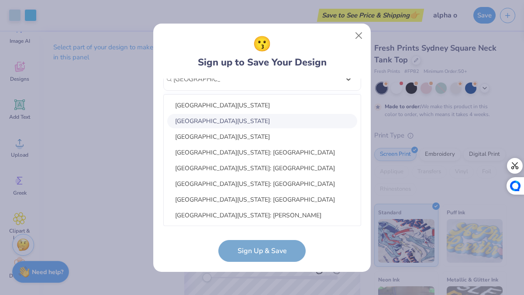
click at [242, 119] on div "University of Mississippi" at bounding box center [262, 121] width 190 height 14
type input "University of Mi"
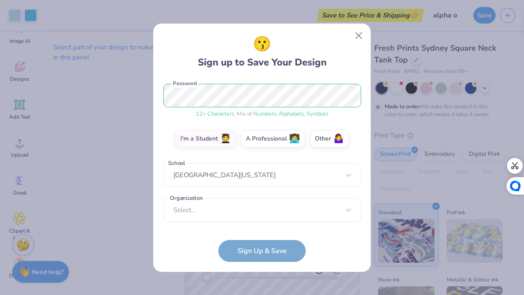
scroll to position [105, 0]
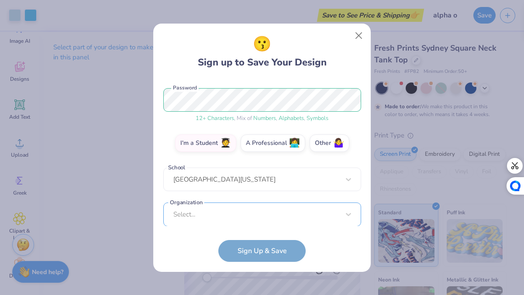
click at [270, 213] on div "Select..." at bounding box center [262, 215] width 198 height 24
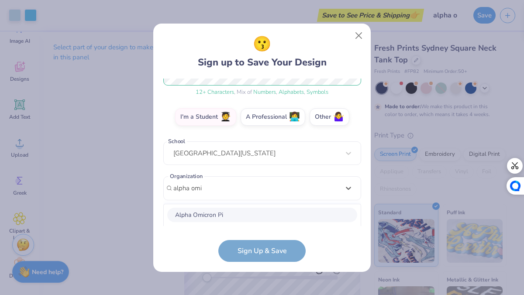
scroll to position [240, 0]
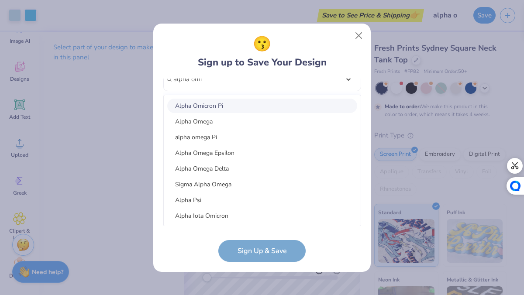
click at [268, 104] on div "Alpha Omicron Pi" at bounding box center [262, 106] width 190 height 14
type input "alpha omi"
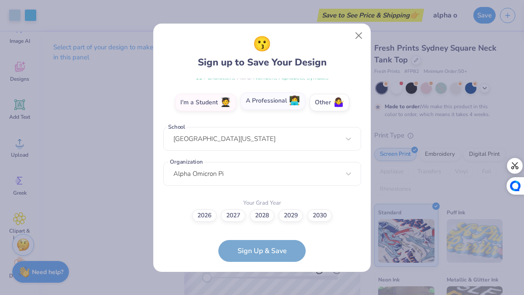
scroll to position [145, 0]
click at [258, 220] on div "2026 2027 2028 2029 2030" at bounding box center [262, 216] width 198 height 12
click at [259, 215] on label "2028" at bounding box center [262, 216] width 24 height 12
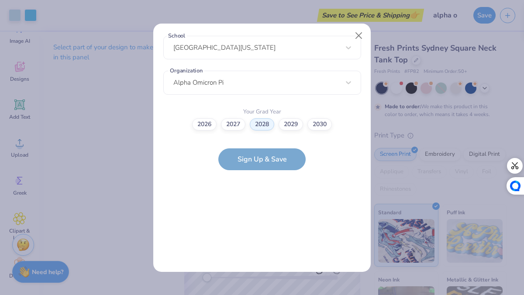
scroll to position [0, 0]
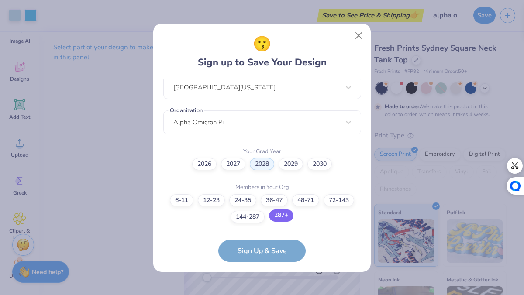
click at [281, 218] on label "287+" at bounding box center [281, 216] width 24 height 12
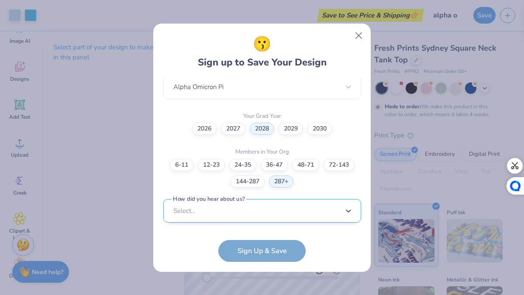
click at [274, 220] on div "jaclynvodovoz06@gmail.com Email (847) 770-5334 Phone jackie vodovoz Full Name 1…" at bounding box center [262, 153] width 198 height 148
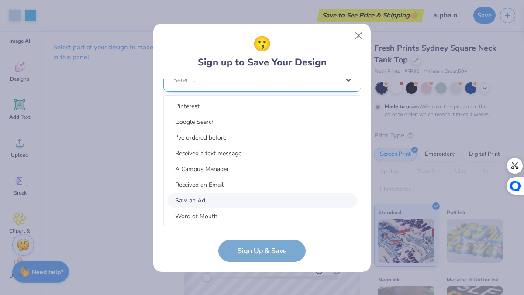
click at [266, 197] on div "Saw an Ad" at bounding box center [262, 200] width 190 height 14
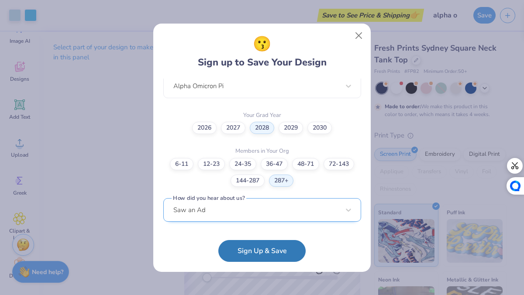
scroll to position [232, 0]
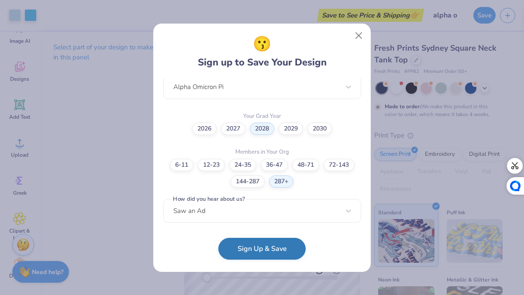
click at [266, 248] on button "Sign Up & Save" at bounding box center [261, 249] width 87 height 22
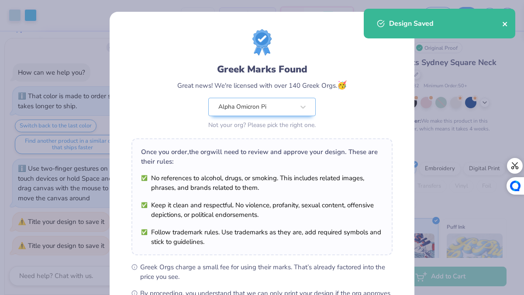
click at [506, 23] on icon "close" at bounding box center [505, 24] width 6 height 7
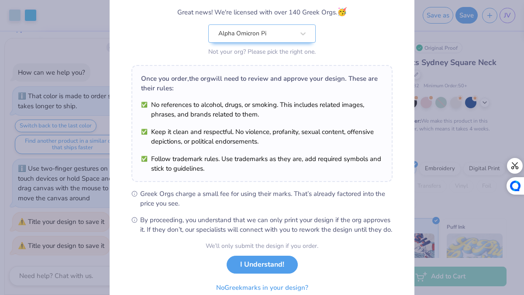
scroll to position [114, 0]
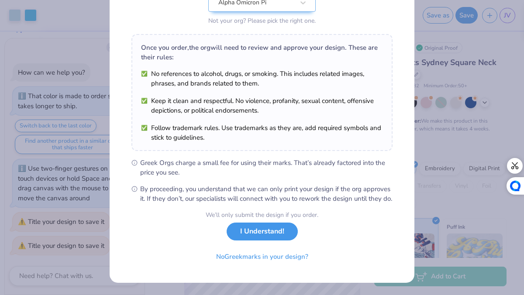
click at [259, 238] on button "I Understand!" at bounding box center [262, 232] width 71 height 18
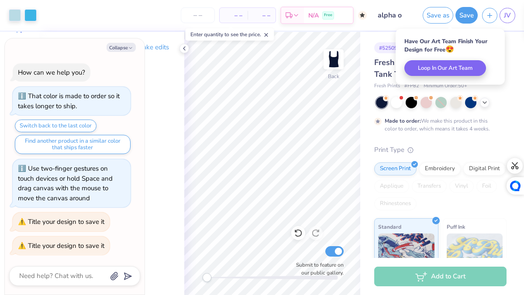
scroll to position [0, 0]
click at [511, 45] on div "# 525096A Original Proof Fresh Prints Sydney Square Neck Tank Top Fresh Prints …" at bounding box center [442, 224] width 164 height 384
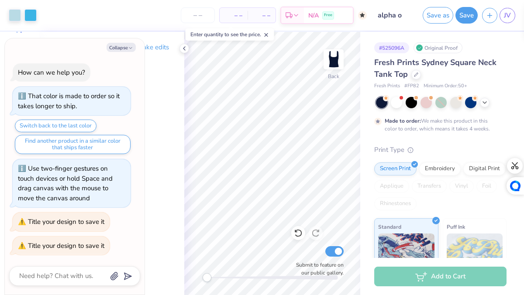
click at [444, 273] on div "Add to Cart" at bounding box center [440, 277] width 132 height 20
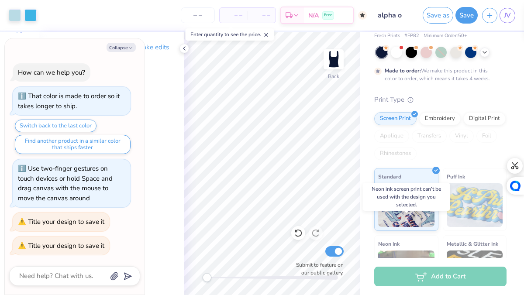
scroll to position [37, 0]
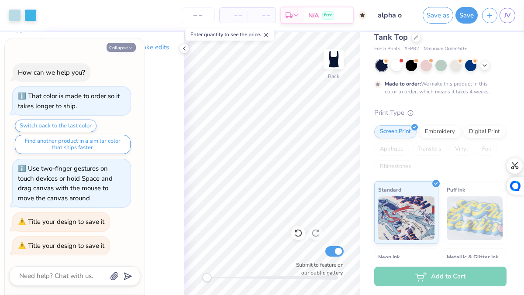
click at [123, 48] on button "Collapse" at bounding box center [121, 47] width 29 height 9
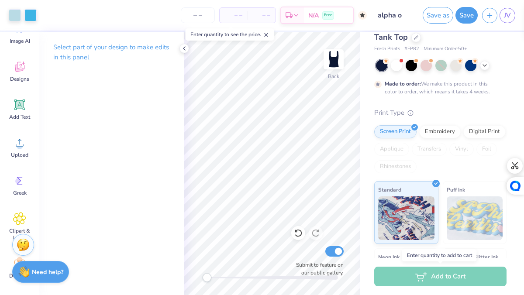
click at [413, 277] on div "Add to Cart" at bounding box center [440, 277] width 132 height 20
click at [471, 17] on button "Save" at bounding box center [466, 14] width 22 height 17
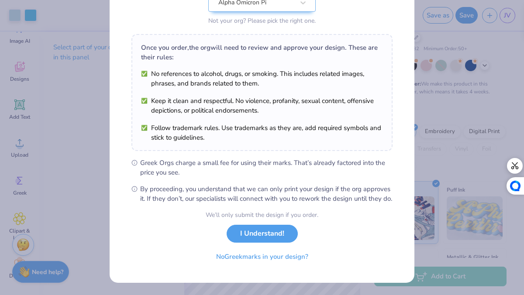
scroll to position [114, 0]
click at [262, 239] on button "I Understand!" at bounding box center [262, 232] width 71 height 18
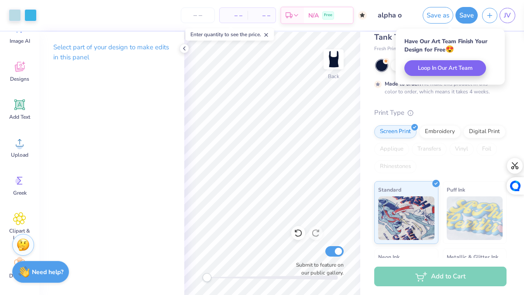
scroll to position [0, 0]
click at [469, 100] on div "Fresh Prints Sydney Square Neck Tank Top Fresh Prints # FP82 Minimum Order: 50 …" at bounding box center [440, 199] width 132 height 359
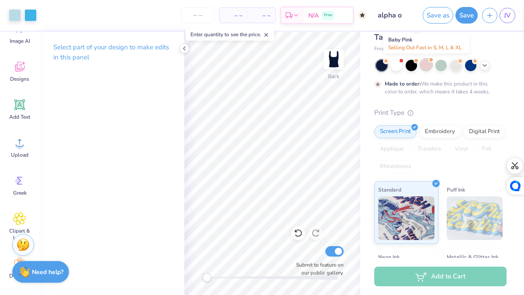
click at [421, 69] on div at bounding box center [425, 64] width 11 height 11
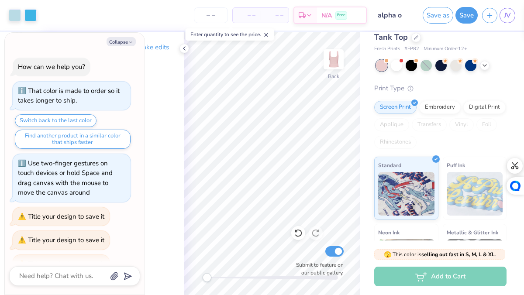
scroll to position [289, 0]
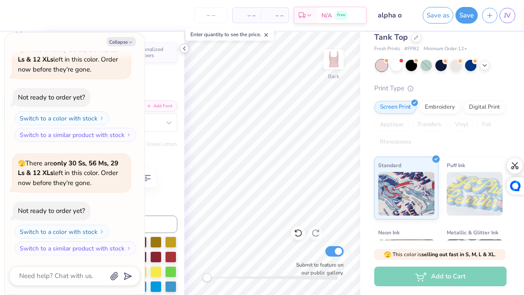
click at [185, 50] on icon at bounding box center [184, 48] width 7 height 7
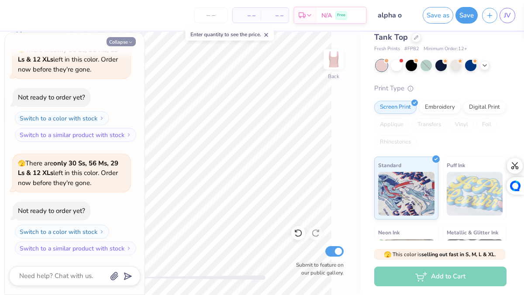
click at [130, 43] on icon "button" at bounding box center [130, 42] width 5 height 5
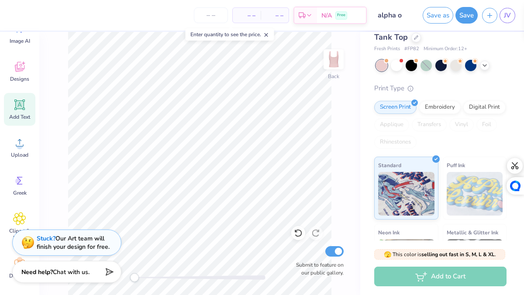
scroll to position [0, 0]
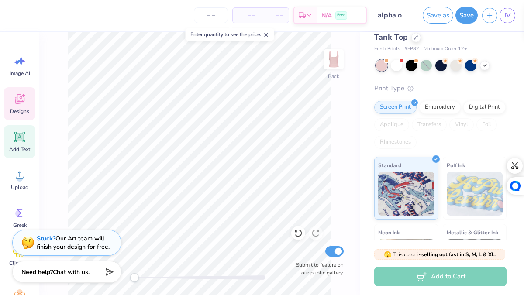
click at [19, 103] on icon at bounding box center [19, 100] width 8 height 7
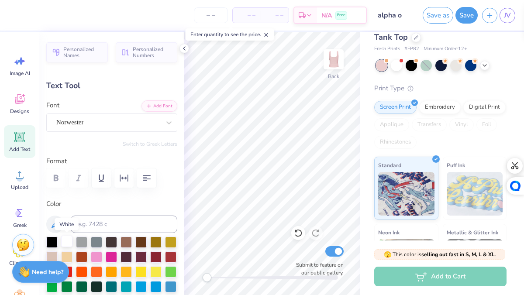
click at [65, 242] on div at bounding box center [66, 241] width 11 height 11
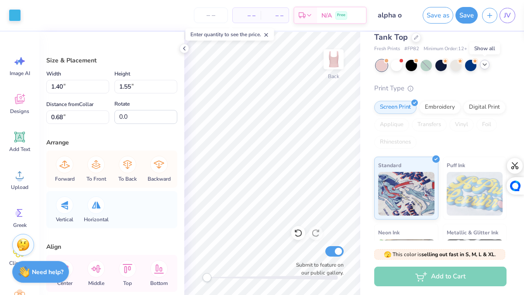
click at [487, 65] on icon at bounding box center [484, 64] width 7 height 7
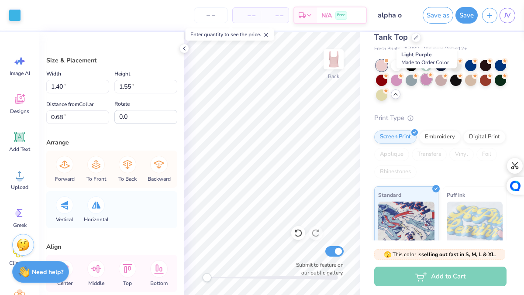
click at [427, 83] on div at bounding box center [425, 79] width 11 height 11
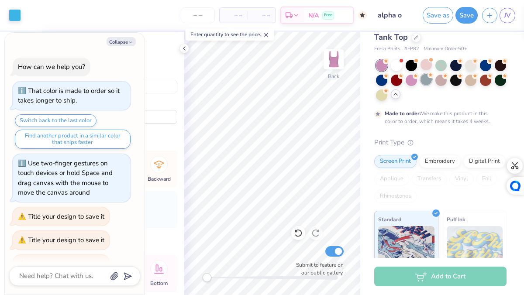
scroll to position [385, 0]
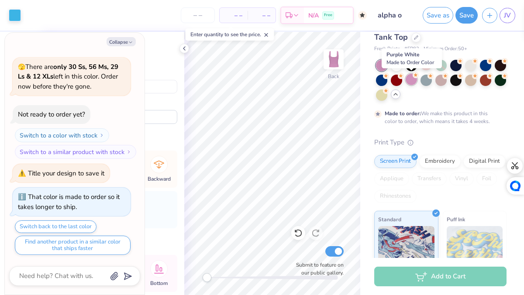
click at [413, 82] on div at bounding box center [411, 79] width 11 height 11
click at [423, 67] on div at bounding box center [425, 64] width 11 height 11
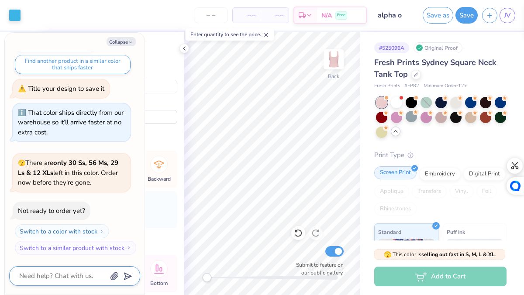
scroll to position [0, 0]
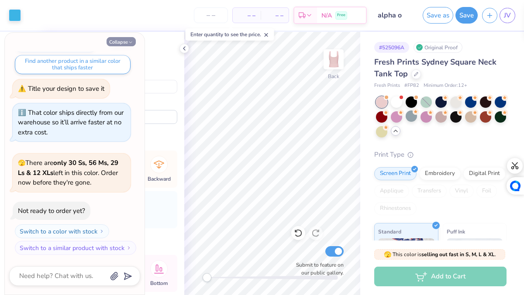
click at [131, 42] on icon "button" at bounding box center [130, 42] width 5 height 5
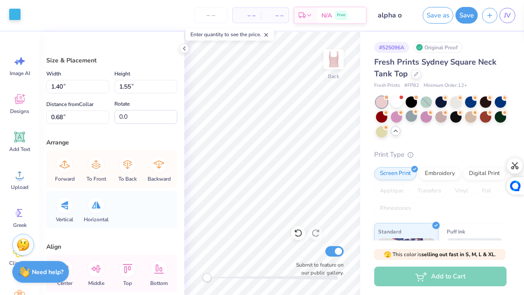
click at [15, 18] on div at bounding box center [15, 14] width 12 height 12
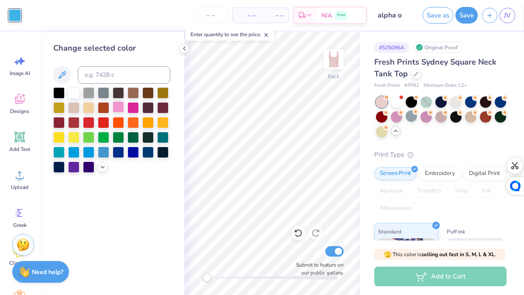
click at [120, 107] on div at bounding box center [118, 106] width 11 height 11
click at [135, 109] on div at bounding box center [132, 106] width 11 height 11
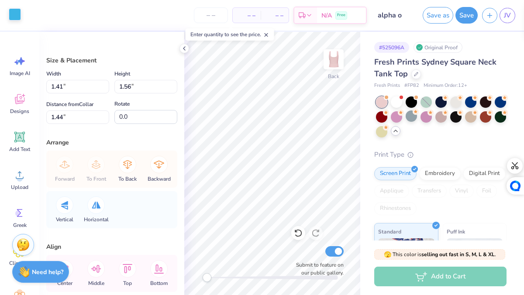
click at [12, 22] on div "Art colors" at bounding box center [10, 15] width 21 height 31
click at [15, 19] on div at bounding box center [15, 14] width 12 height 12
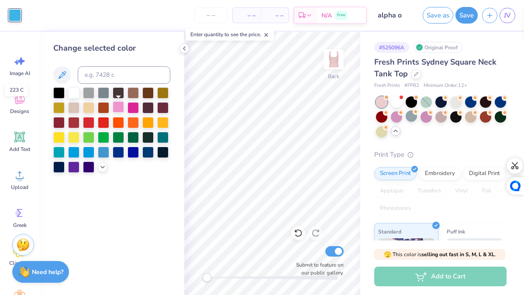
click at [118, 111] on div at bounding box center [118, 106] width 11 height 11
click at [132, 110] on div at bounding box center [132, 106] width 11 height 11
click at [116, 105] on div at bounding box center [118, 106] width 11 height 11
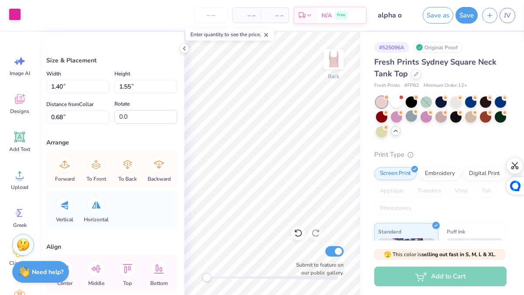
click at [17, 16] on div at bounding box center [15, 14] width 12 height 12
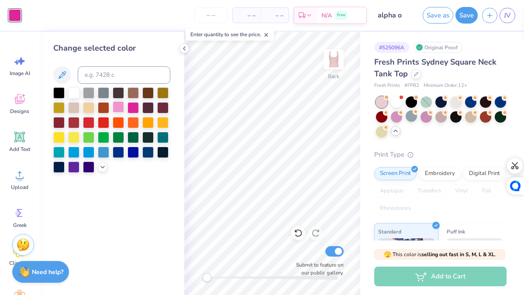
click at [117, 110] on div at bounding box center [118, 106] width 11 height 11
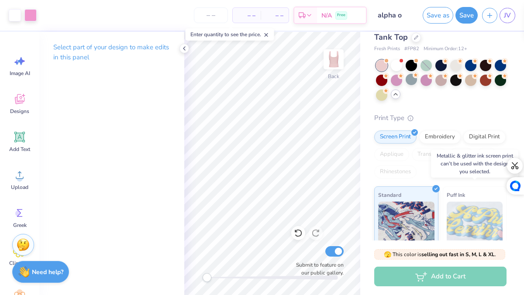
scroll to position [0, 0]
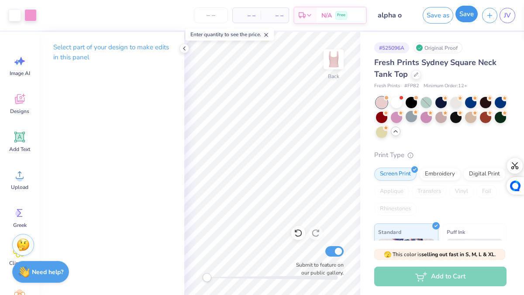
click at [467, 13] on button "Save" at bounding box center [466, 14] width 22 height 17
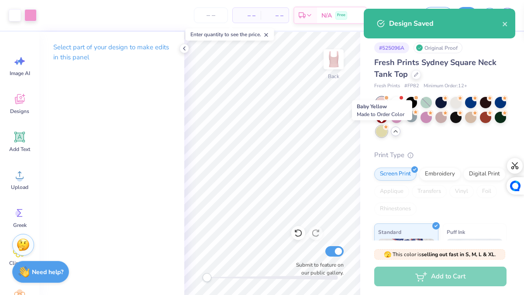
click at [383, 131] on div at bounding box center [381, 131] width 11 height 11
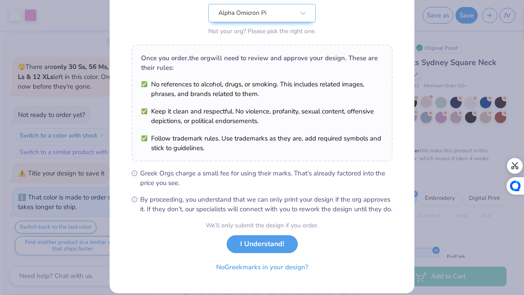
scroll to position [114, 0]
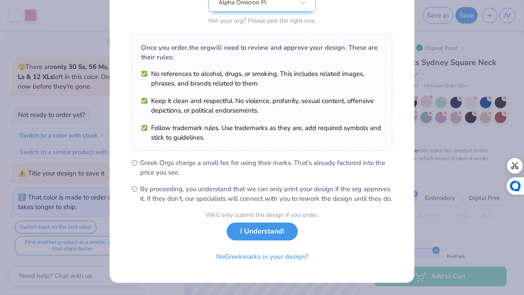
click at [280, 234] on button "I Understand!" at bounding box center [262, 232] width 71 height 18
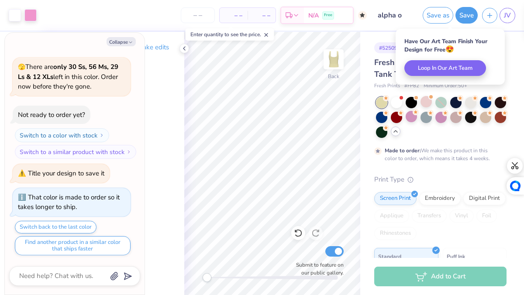
scroll to position [0, 0]
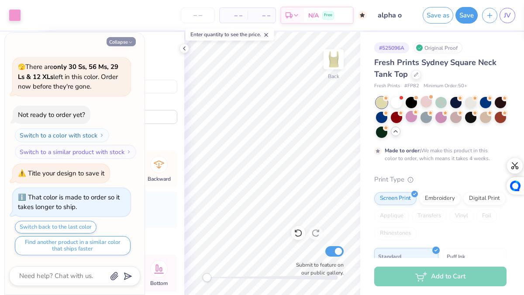
click at [121, 40] on button "Collapse" at bounding box center [121, 41] width 29 height 9
type textarea "x"
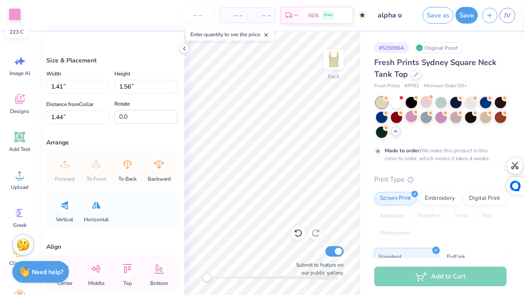
click at [18, 14] on div at bounding box center [15, 14] width 12 height 12
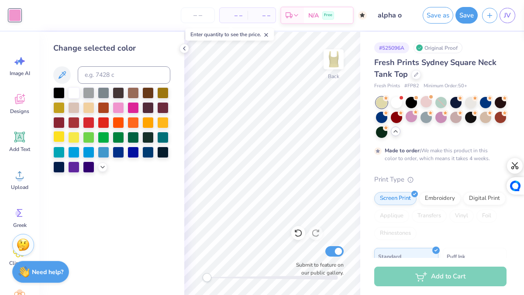
click at [61, 138] on div at bounding box center [58, 136] width 11 height 11
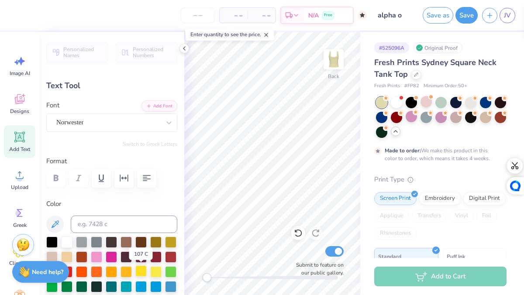
click at [143, 275] on div at bounding box center [140, 270] width 11 height 11
click at [158, 271] on div at bounding box center [155, 270] width 11 height 11
click at [107, 256] on div at bounding box center [111, 256] width 11 height 11
click at [98, 258] on div at bounding box center [96, 256] width 11 height 11
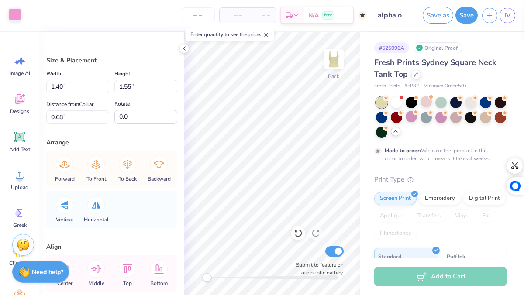
click at [16, 17] on div at bounding box center [15, 14] width 12 height 12
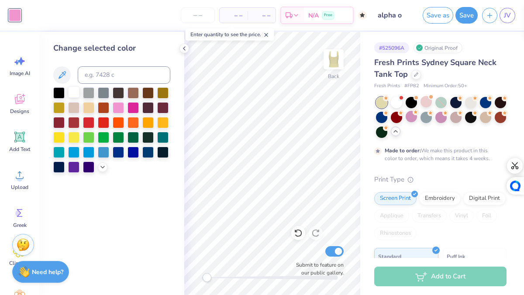
click at [76, 90] on div at bounding box center [73, 91] width 11 height 11
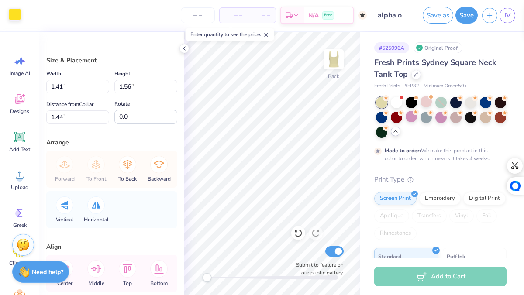
click at [17, 17] on div at bounding box center [15, 14] width 12 height 12
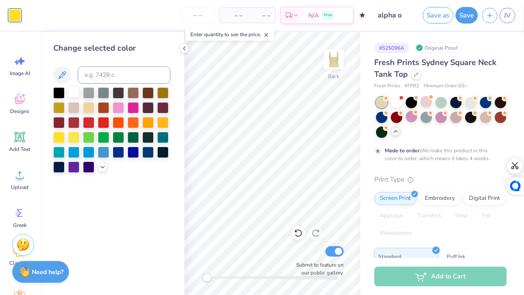
click at [73, 93] on div at bounding box center [73, 91] width 11 height 11
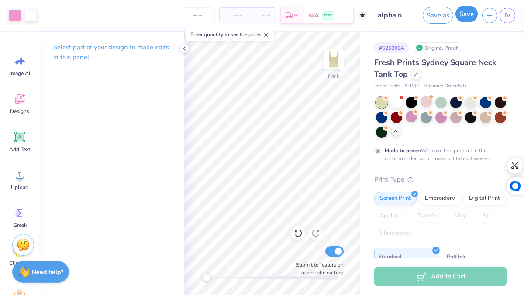
click at [462, 19] on button "Save" at bounding box center [466, 14] width 22 height 17
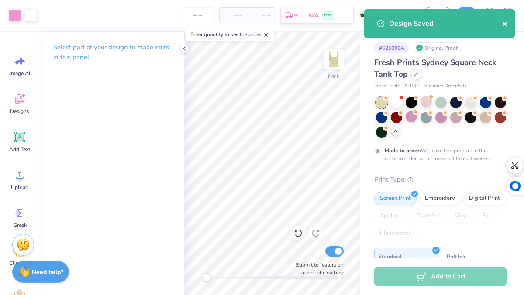
click at [503, 26] on icon "close" at bounding box center [505, 24] width 6 height 7
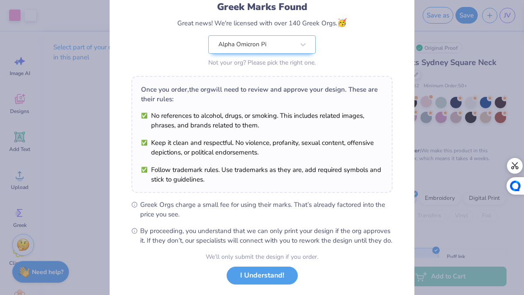
scroll to position [114, 0]
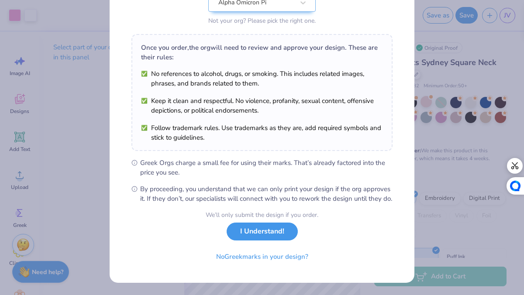
click at [275, 237] on button "I Understand!" at bounding box center [262, 232] width 71 height 18
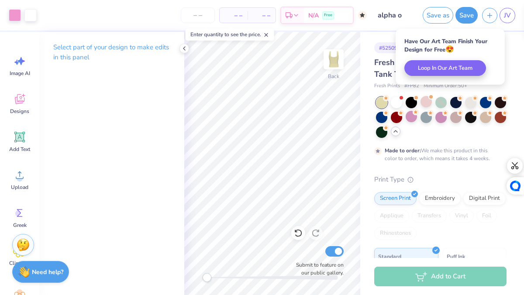
scroll to position [0, 0]
click at [415, 281] on div "Add to Cart" at bounding box center [440, 277] width 132 height 20
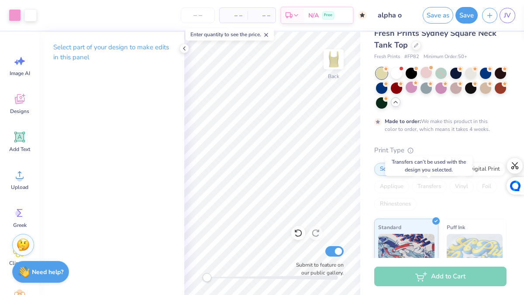
scroll to position [31, 0]
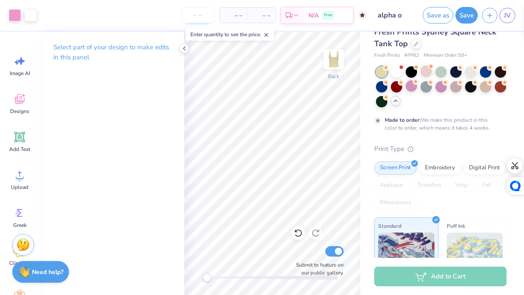
click at [206, 18] on input "number" at bounding box center [198, 15] width 34 height 16
type input "1"
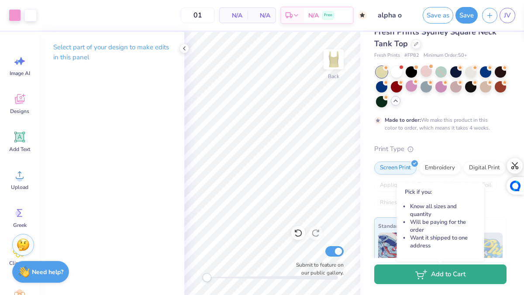
type input "50"
click at [411, 281] on button "Add to Cart" at bounding box center [440, 275] width 132 height 20
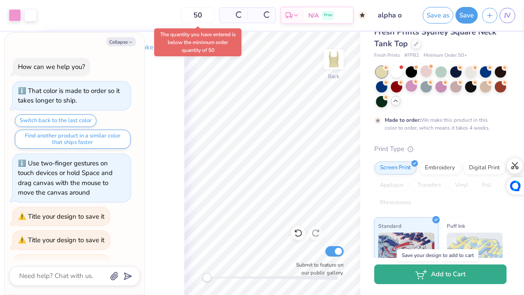
type textarea "x"
